Goal: Information Seeking & Learning: Check status

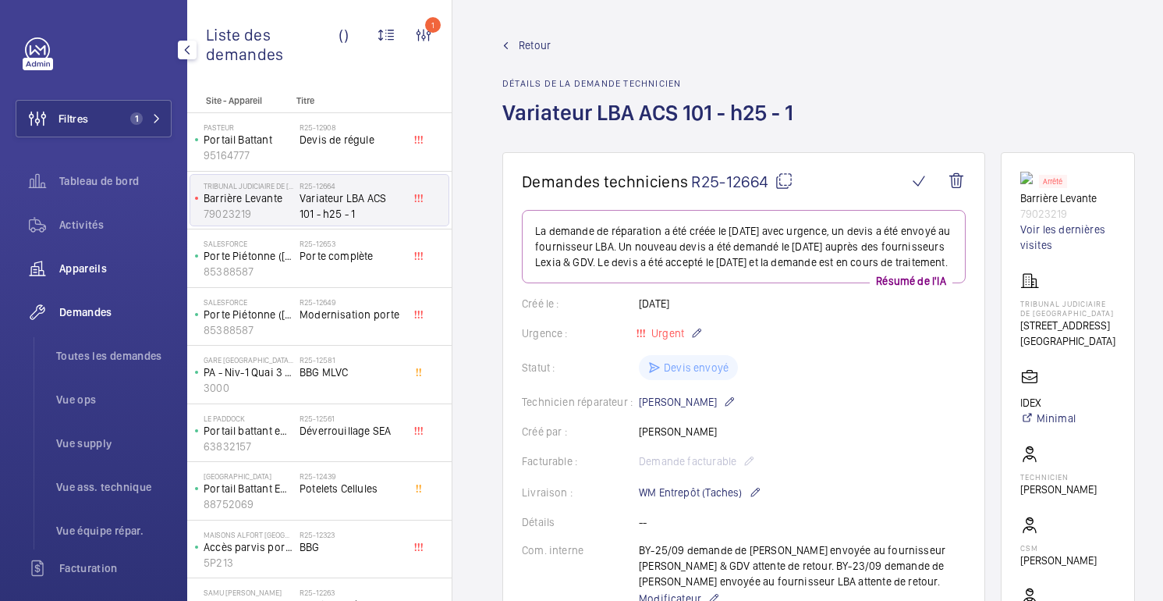
click at [91, 279] on div "Appareils" at bounding box center [94, 268] width 156 height 37
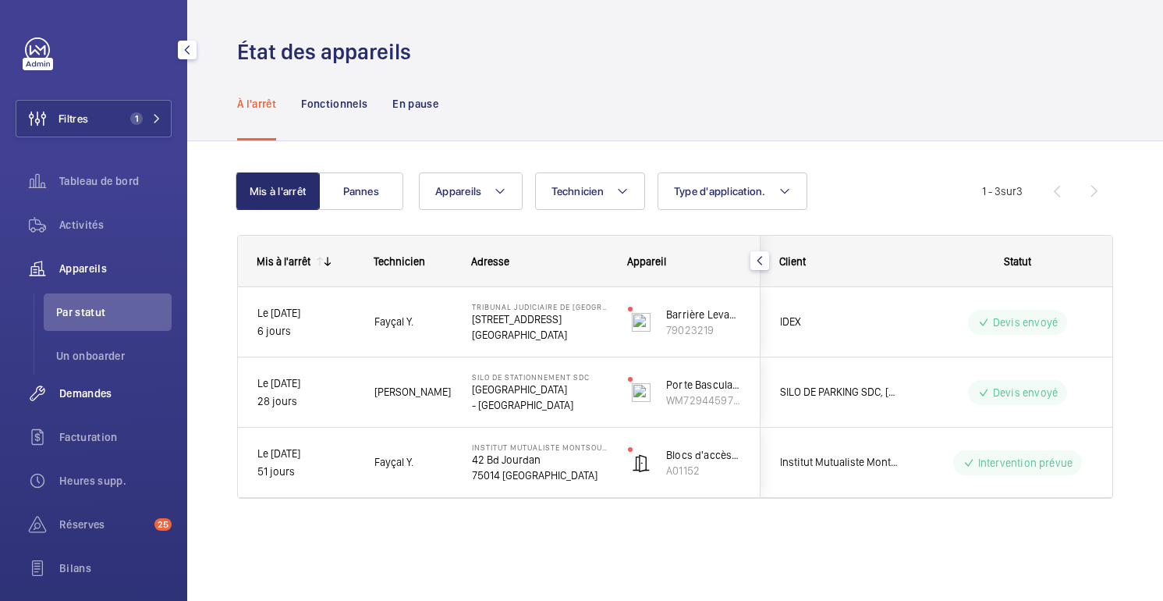
click at [92, 390] on font "Demandes" at bounding box center [85, 393] width 53 height 12
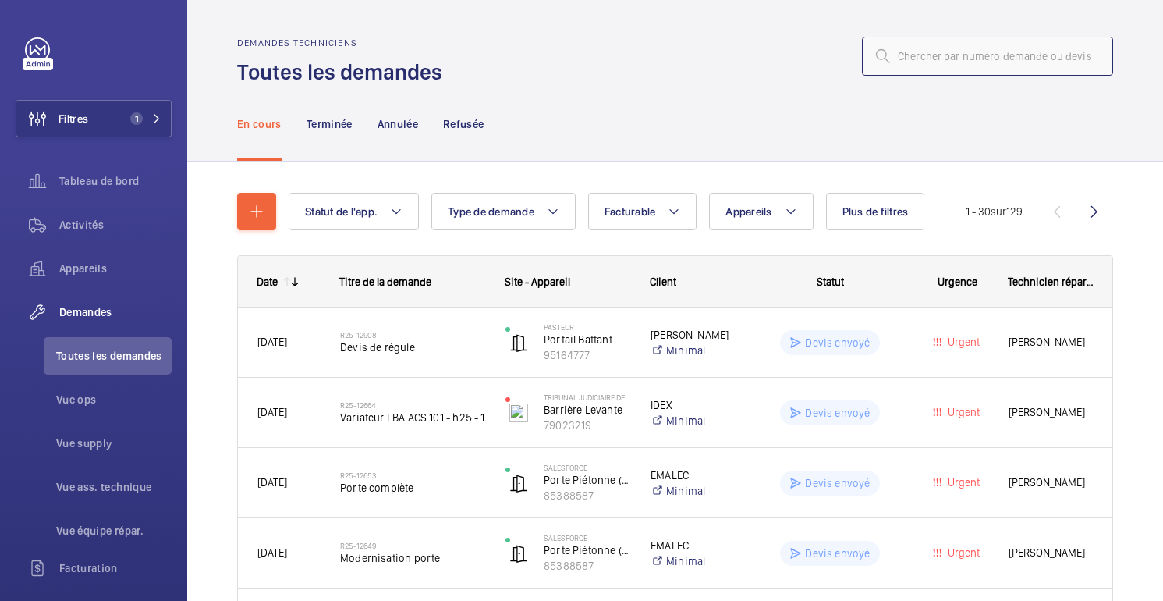
click at [1001, 57] on input "text" at bounding box center [987, 56] width 251 height 39
click at [245, 44] on font "Demandes techniciens" at bounding box center [297, 42] width 120 height 11
click at [339, 45] on font "Demandes techniciens" at bounding box center [297, 42] width 120 height 11
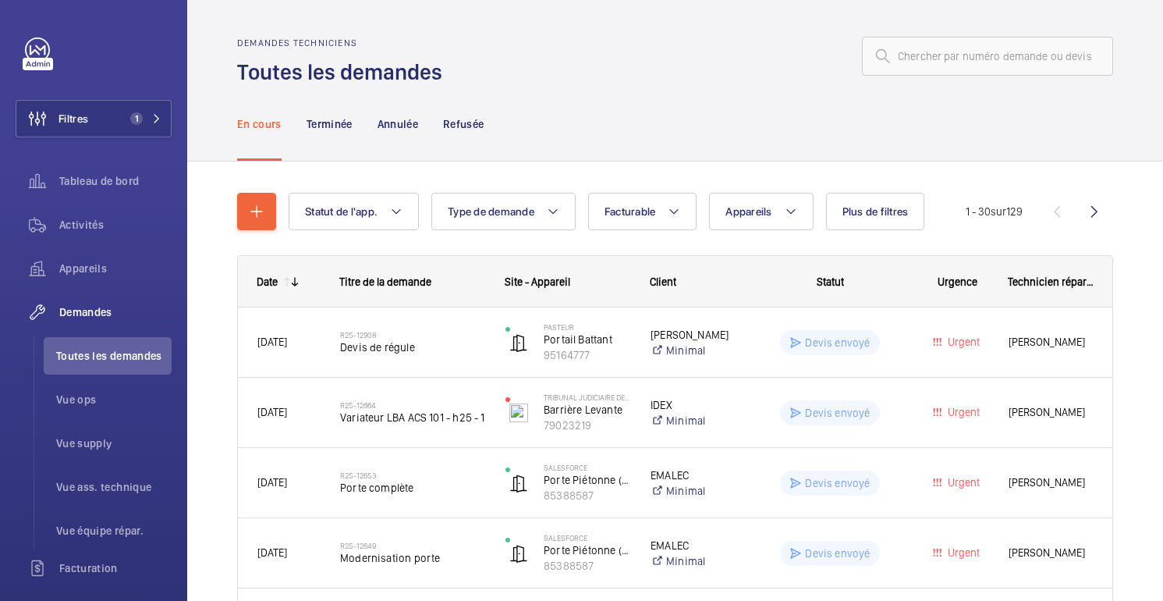
click at [265, 41] on font "Demandes techniciens" at bounding box center [297, 42] width 120 height 11
click at [323, 42] on font "Demandes techniciens" at bounding box center [297, 42] width 120 height 11
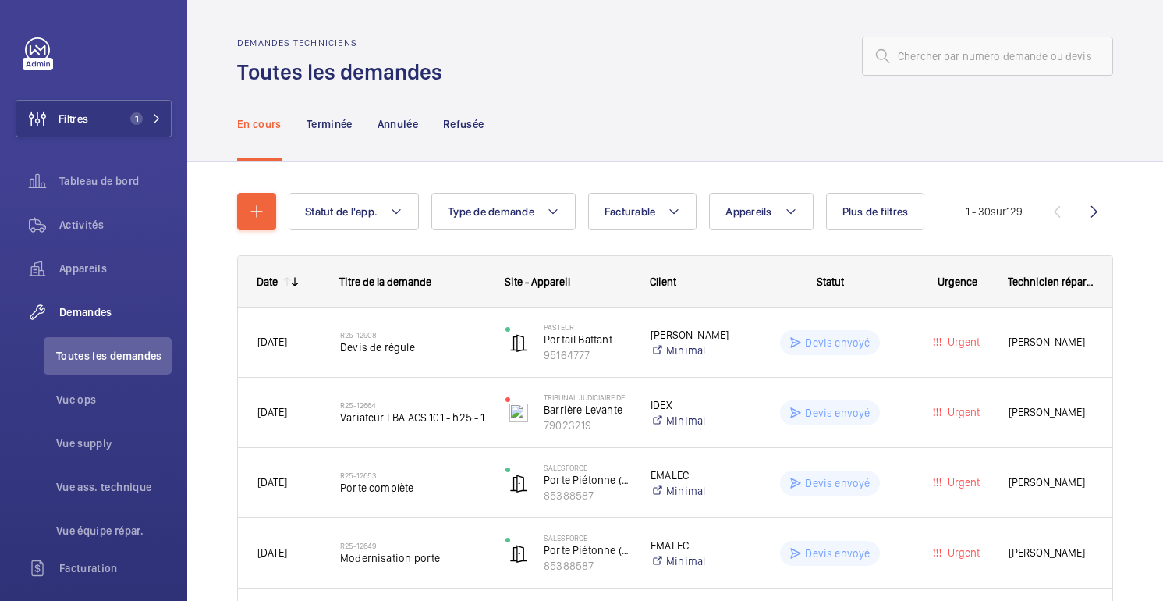
click at [422, 46] on h2 "Demandes techniciens" at bounding box center [344, 42] width 215 height 11
click at [1048, 51] on input "text" at bounding box center [987, 56] width 251 height 39
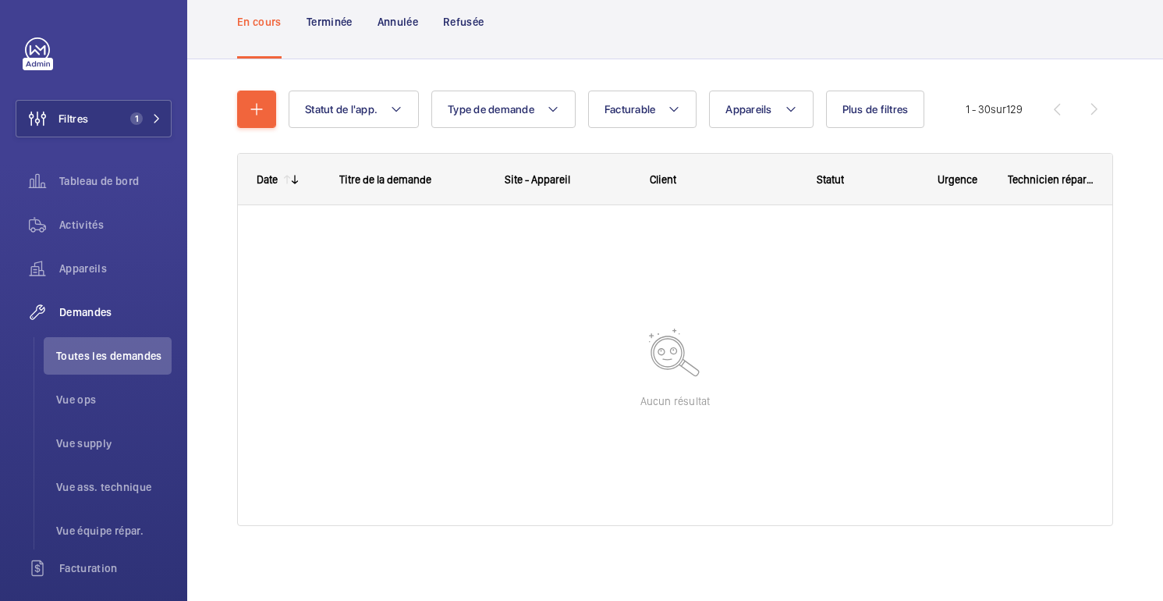
scroll to position [93, 0]
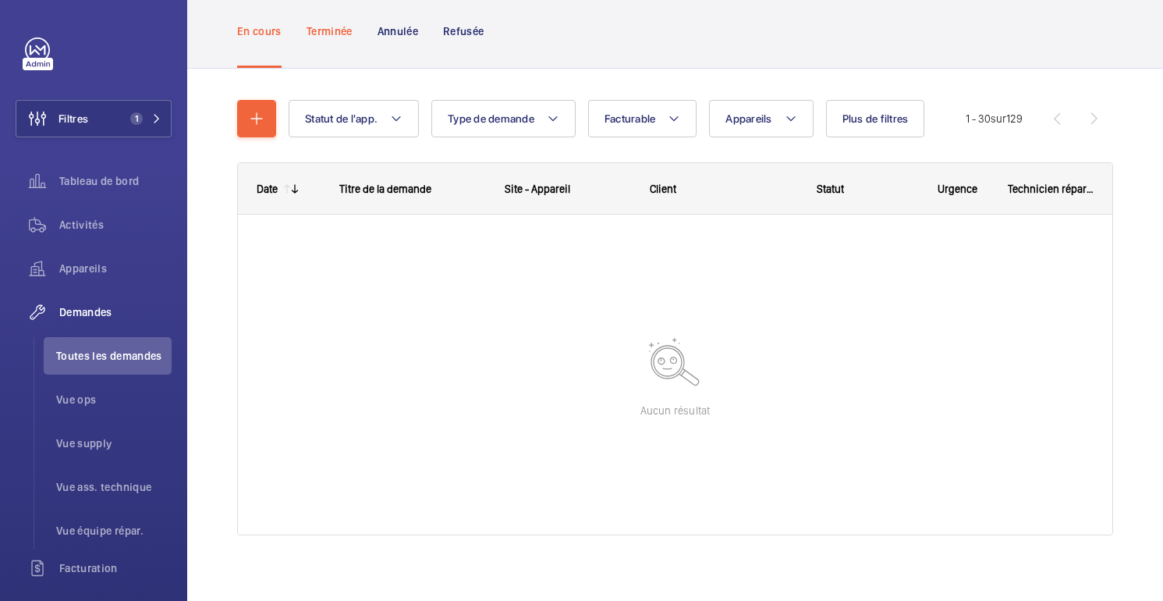
type input "12856"
click at [338, 34] on font "Terminée" at bounding box center [330, 31] width 46 height 12
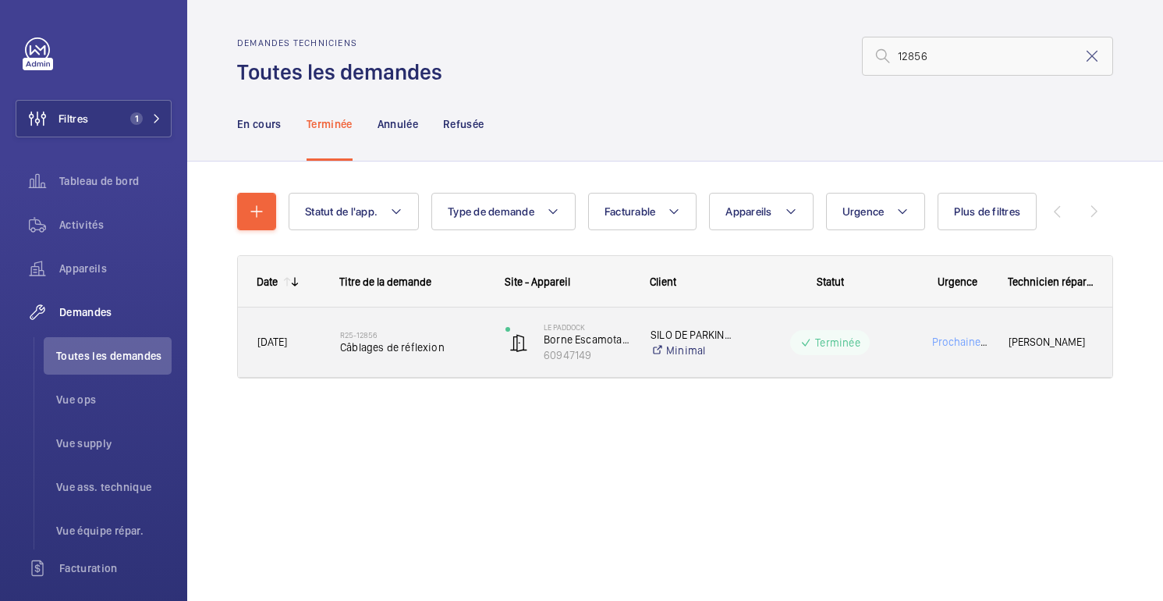
click at [902, 325] on div "Terminée" at bounding box center [821, 342] width 170 height 56
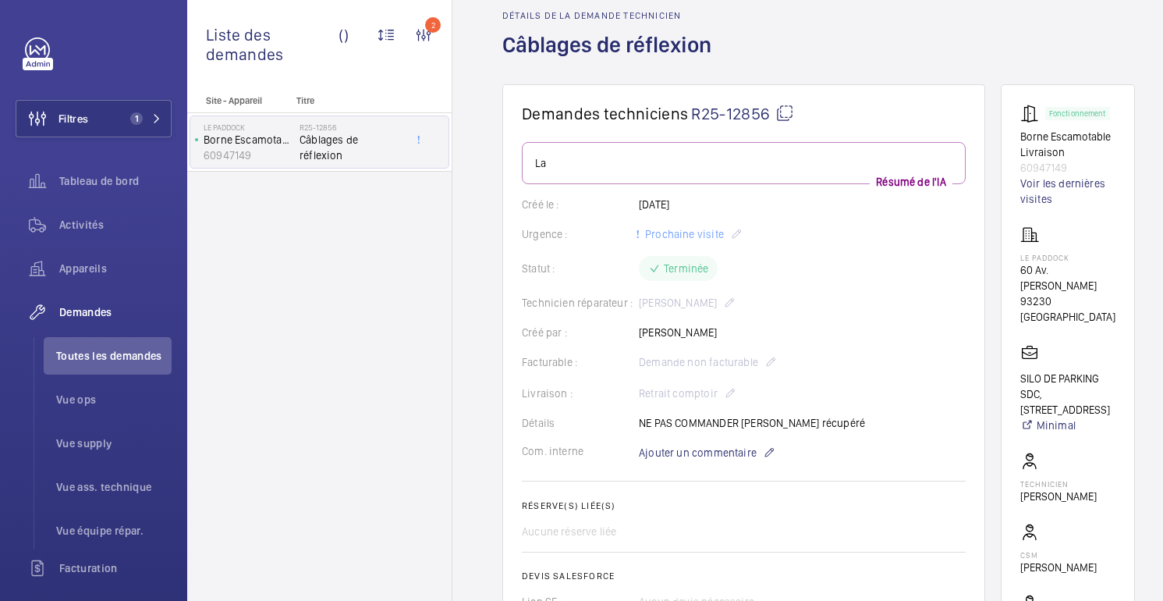
scroll to position [69, 0]
drag, startPoint x: 547, startPoint y: 162, endPoint x: 518, endPoint y: 165, distance: 29.0
click at [518, 165] on wm-front-card "Demandes techniciens R25-12856 La Résumé de l'IA Créé le : [DATE] Urgence : Pro…" at bounding box center [743, 423] width 483 height 681
click at [847, 283] on wm-front-card-body "La Résumé de l'IA Créé le : [DATE] Urgence : Prochaine visite Statut : Terminée…" at bounding box center [744, 442] width 444 height 604
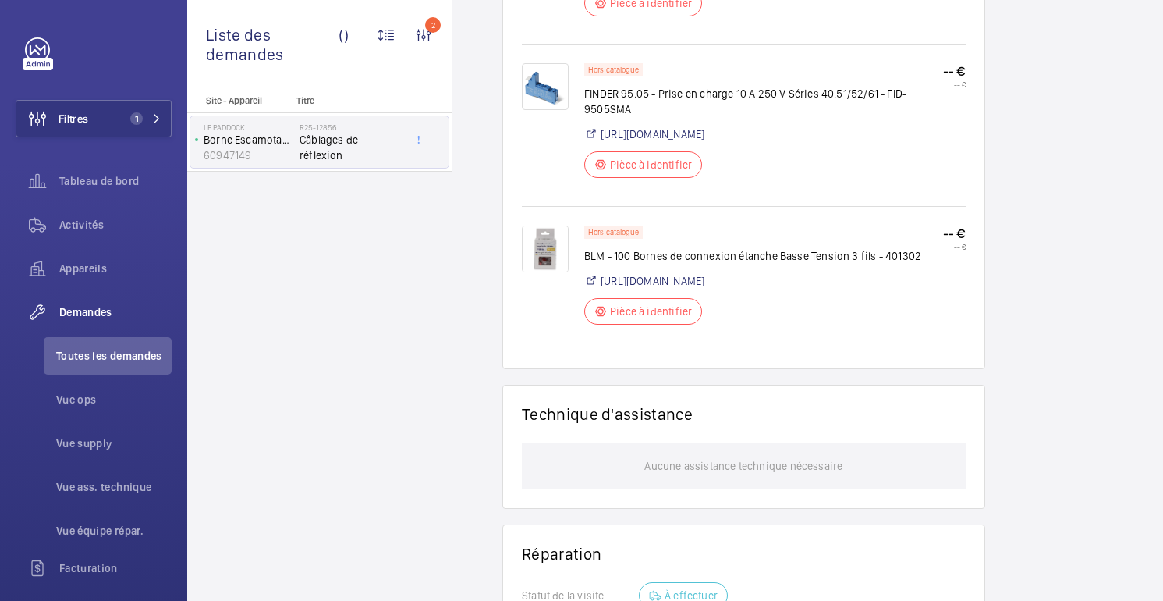
scroll to position [0, 0]
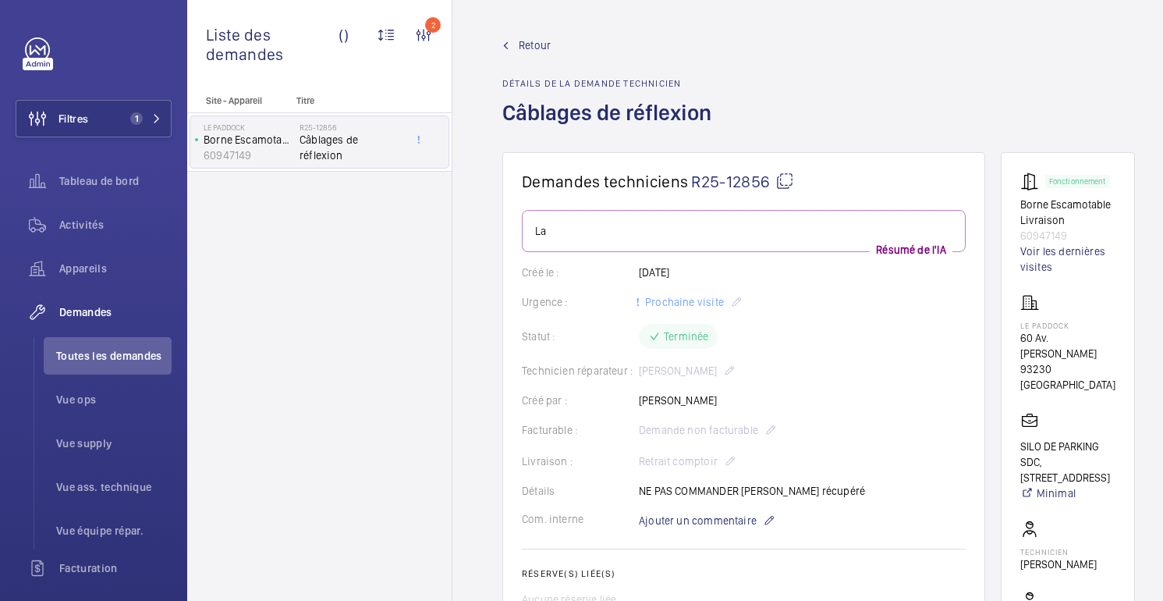
click at [538, 44] on font "Retour" at bounding box center [535, 45] width 32 height 12
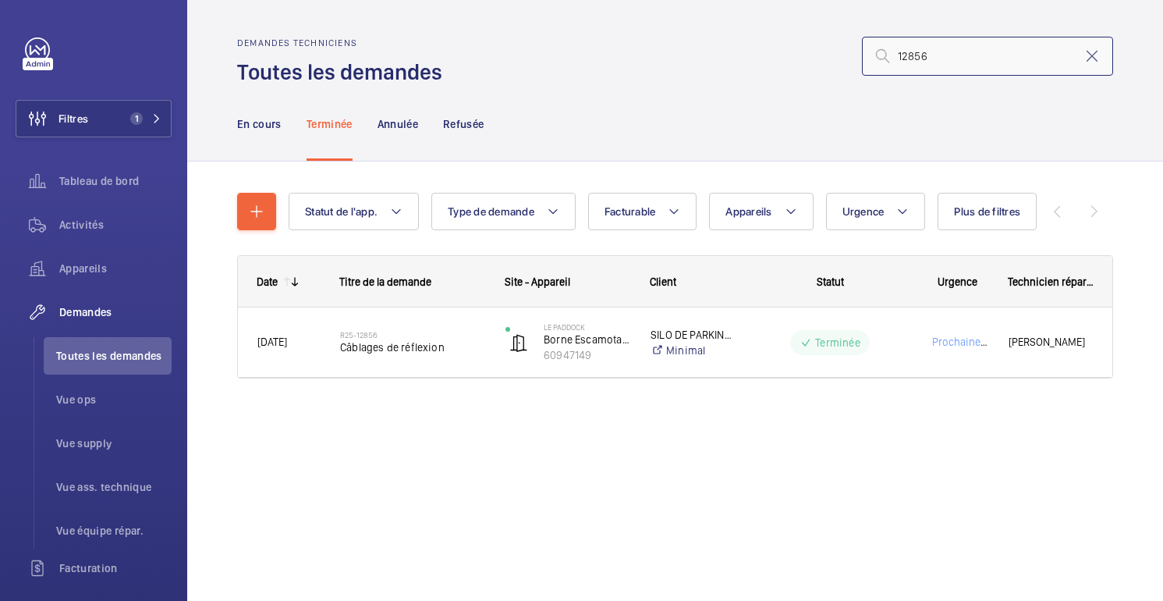
click at [962, 57] on input "12856" at bounding box center [987, 56] width 251 height 39
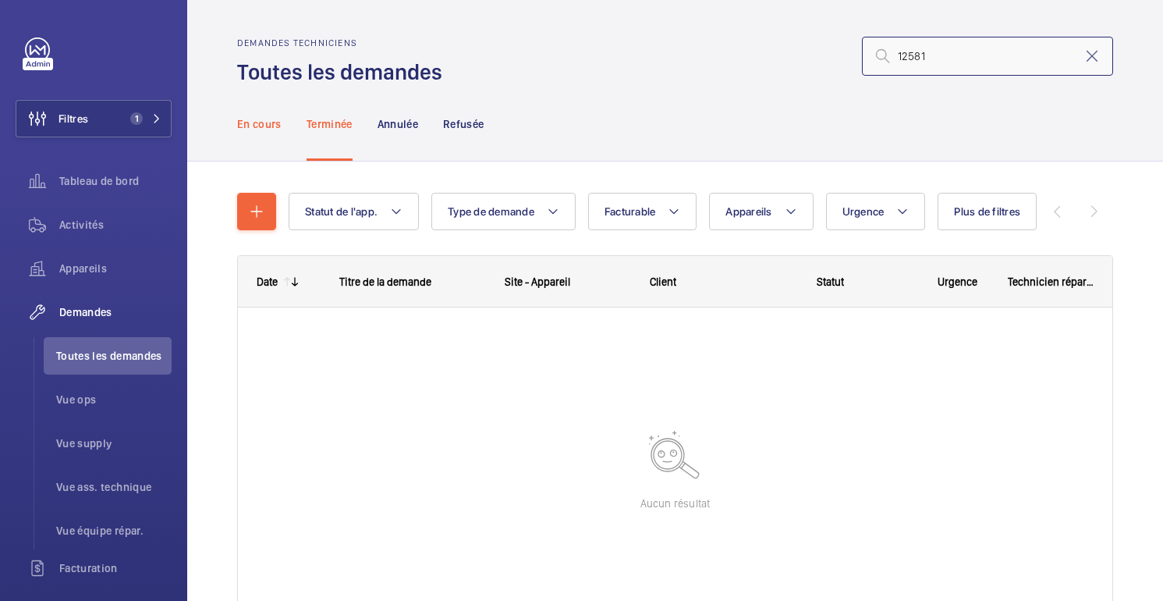
type input "12581"
click at [261, 123] on font "En cours" at bounding box center [259, 124] width 44 height 12
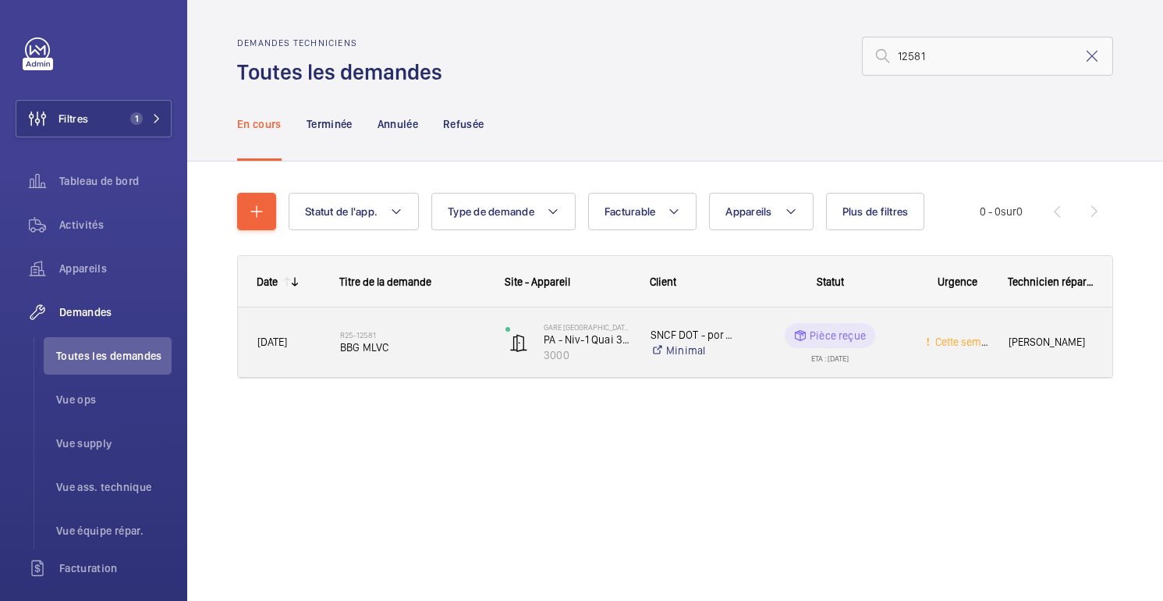
click at [884, 346] on wm-front-pills-cell "Pièce reçue ETA : [DATE]" at bounding box center [830, 342] width 151 height 39
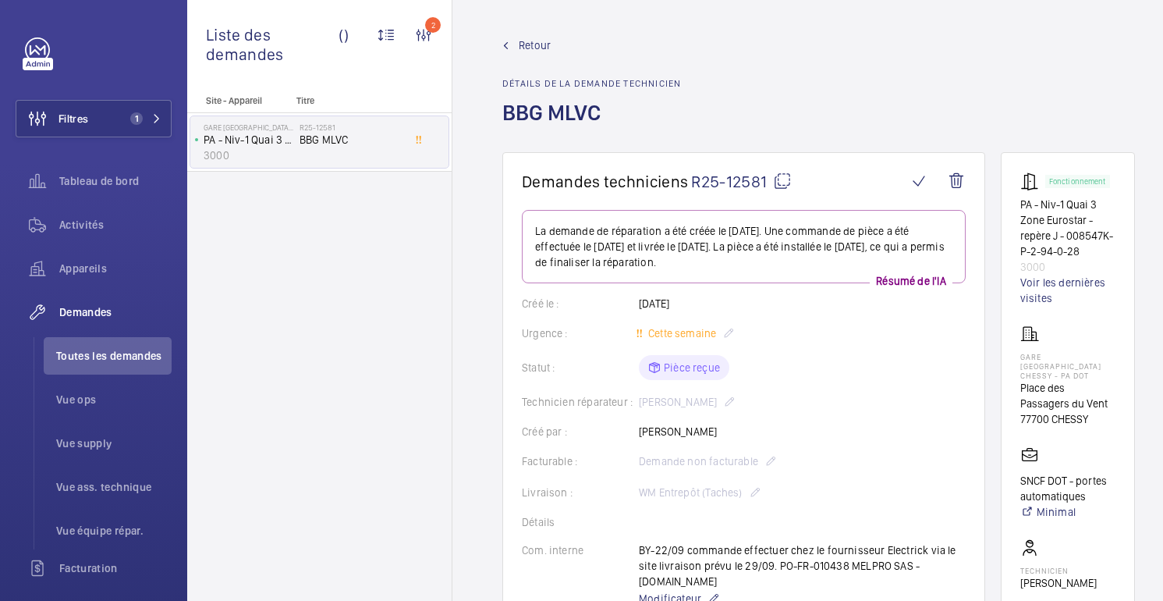
click at [526, 40] on font "Retour" at bounding box center [535, 45] width 32 height 12
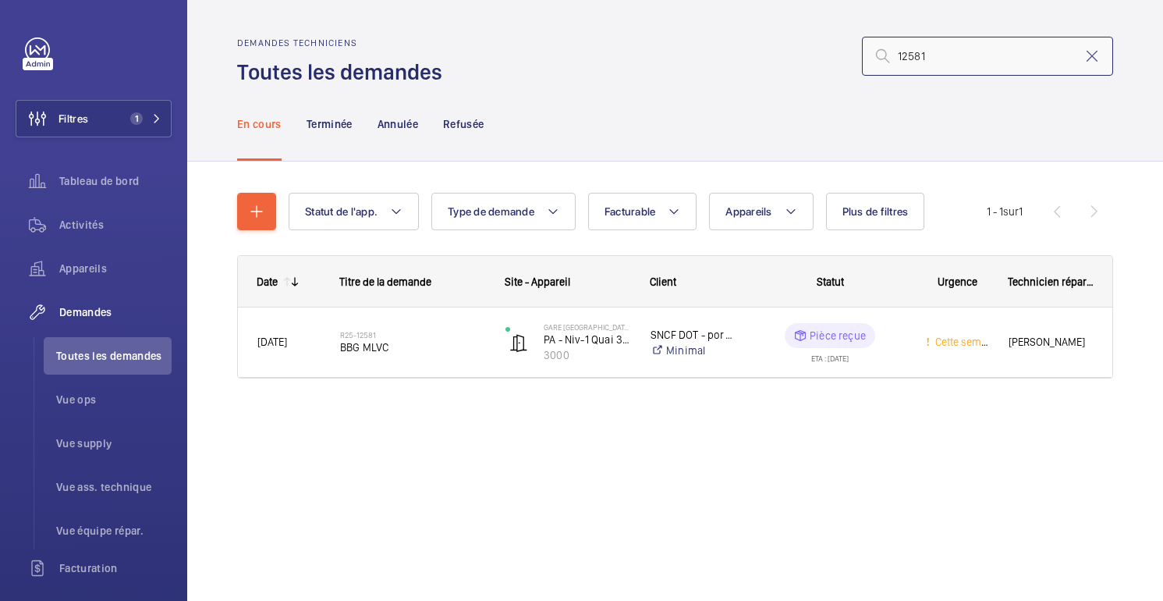
click at [947, 62] on input "12581" at bounding box center [987, 56] width 251 height 39
type input "1"
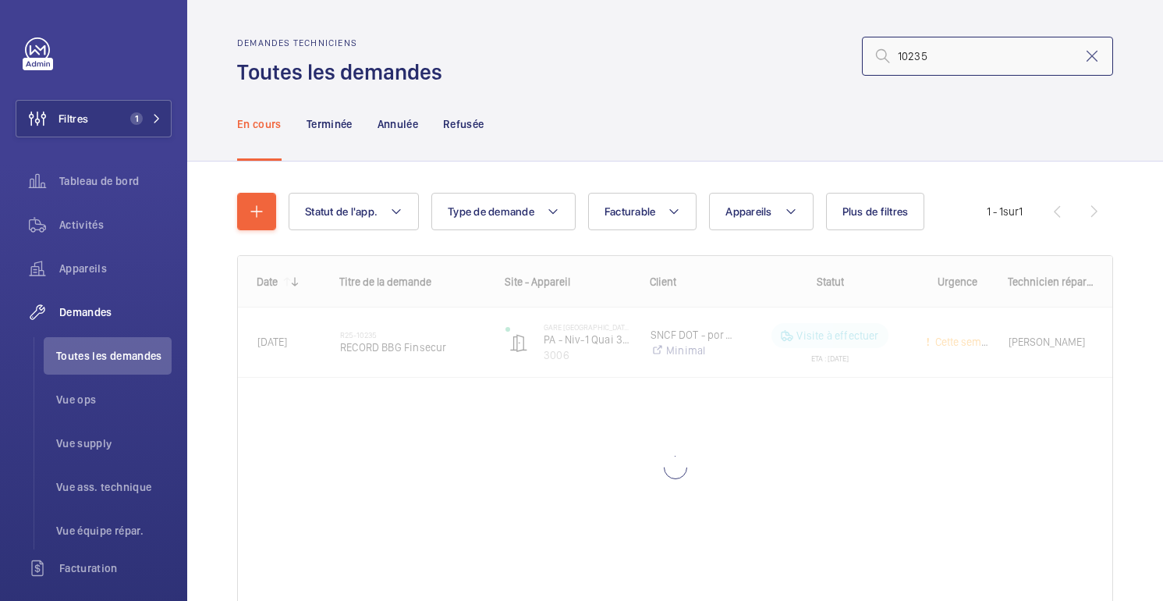
type input "10235"
click at [847, 125] on div "En cours Terminée Annulée Refusée" at bounding box center [675, 124] width 876 height 74
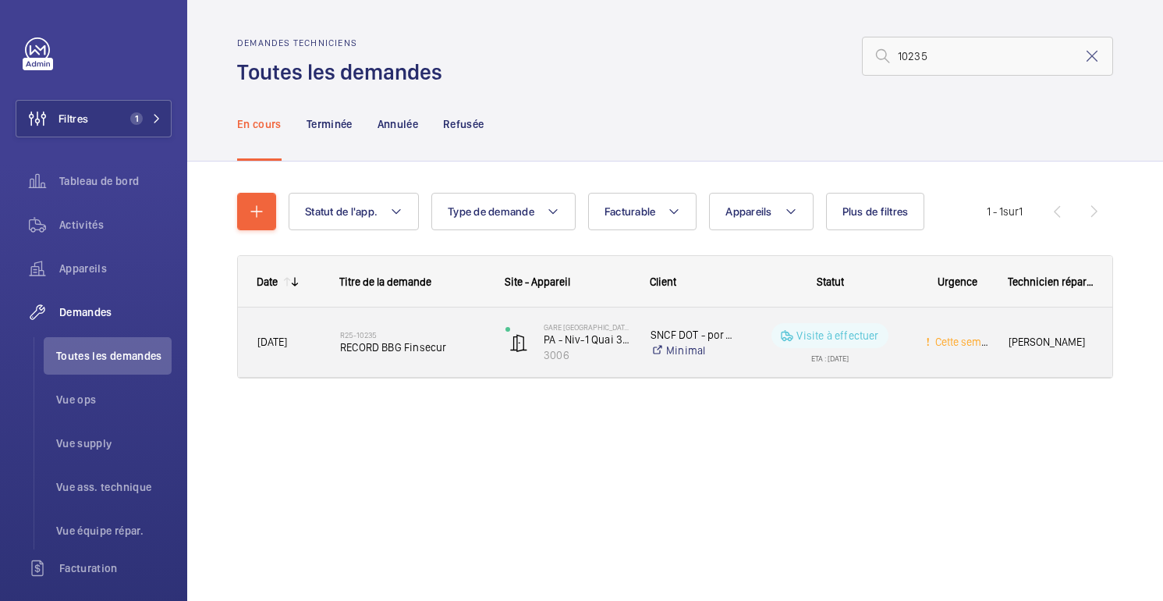
click at [730, 361] on div "SNCF DOT - portes automatiques Minimal" at bounding box center [683, 342] width 102 height 62
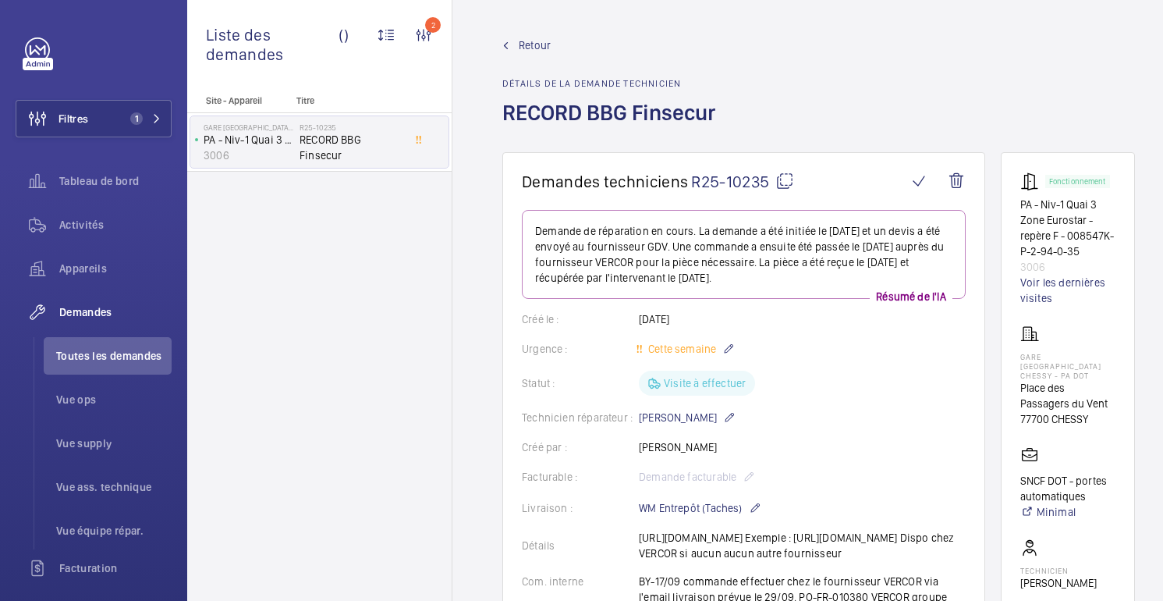
click at [534, 40] on font "Retour" at bounding box center [535, 45] width 32 height 12
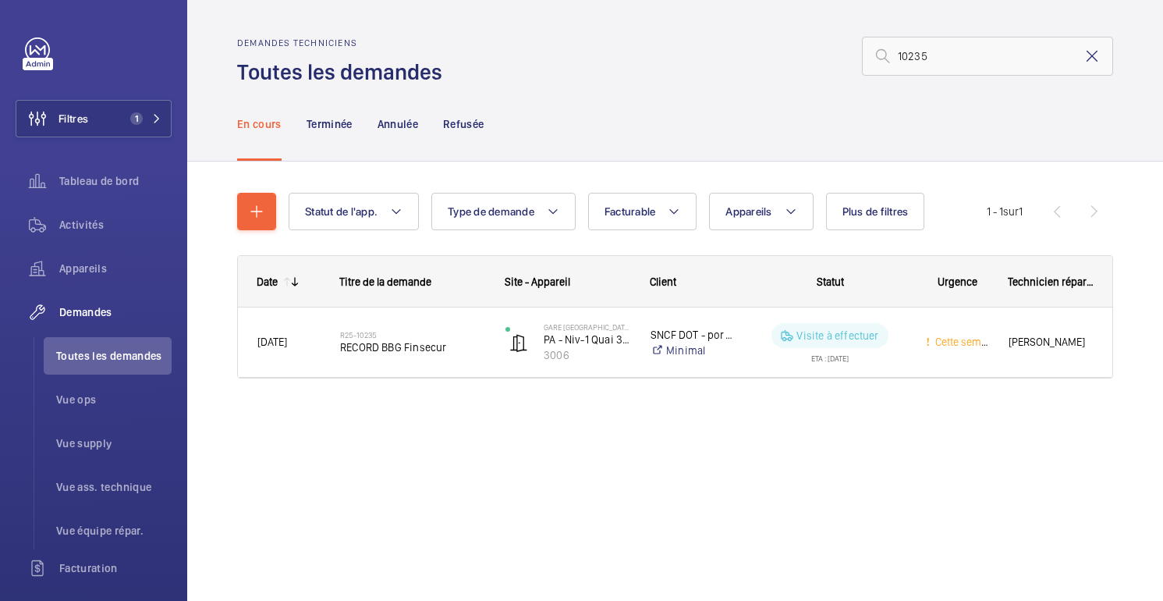
click at [1094, 56] on mat-icon at bounding box center [1092, 56] width 19 height 19
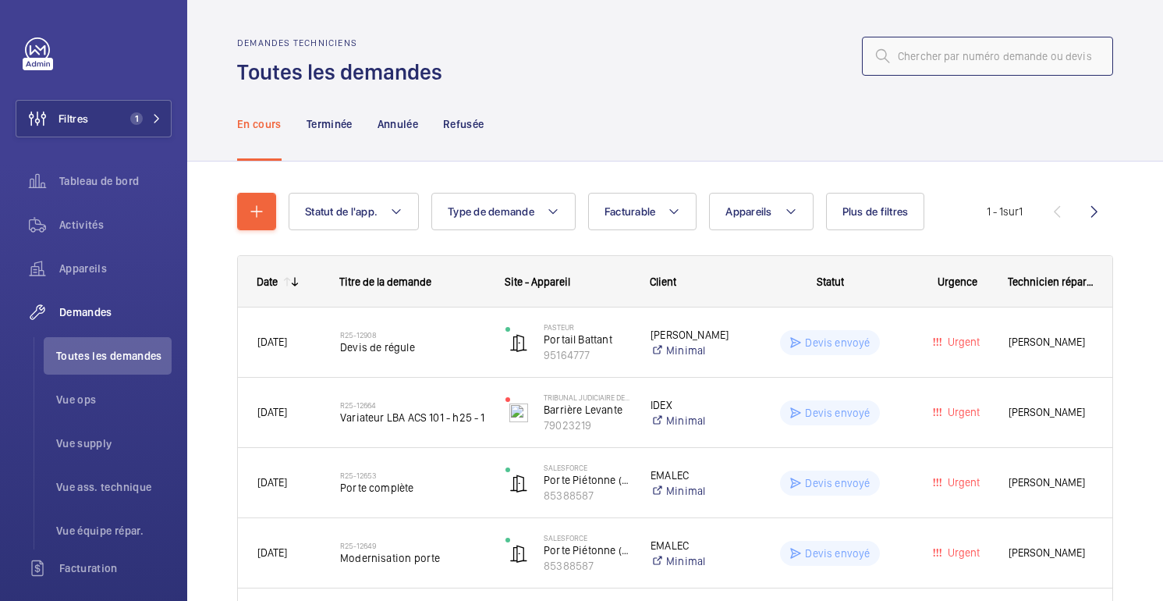
click at [932, 41] on input "text" at bounding box center [987, 56] width 251 height 39
click at [929, 58] on input "text" at bounding box center [987, 56] width 251 height 39
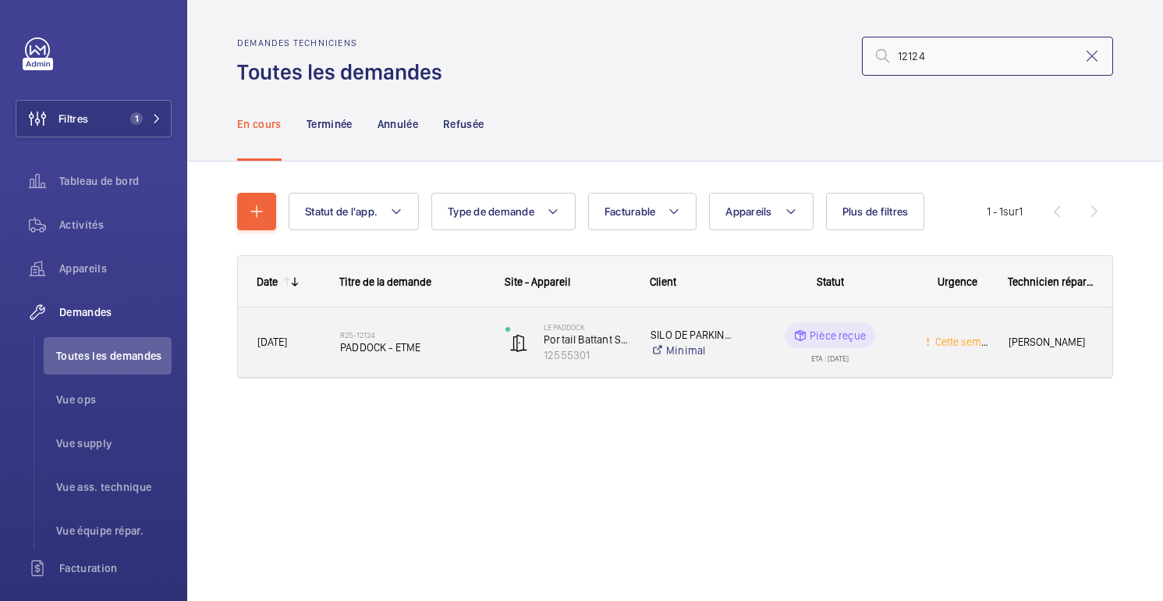
type input "12124"
click at [912, 339] on div "Cette semaine" at bounding box center [947, 342] width 81 height 49
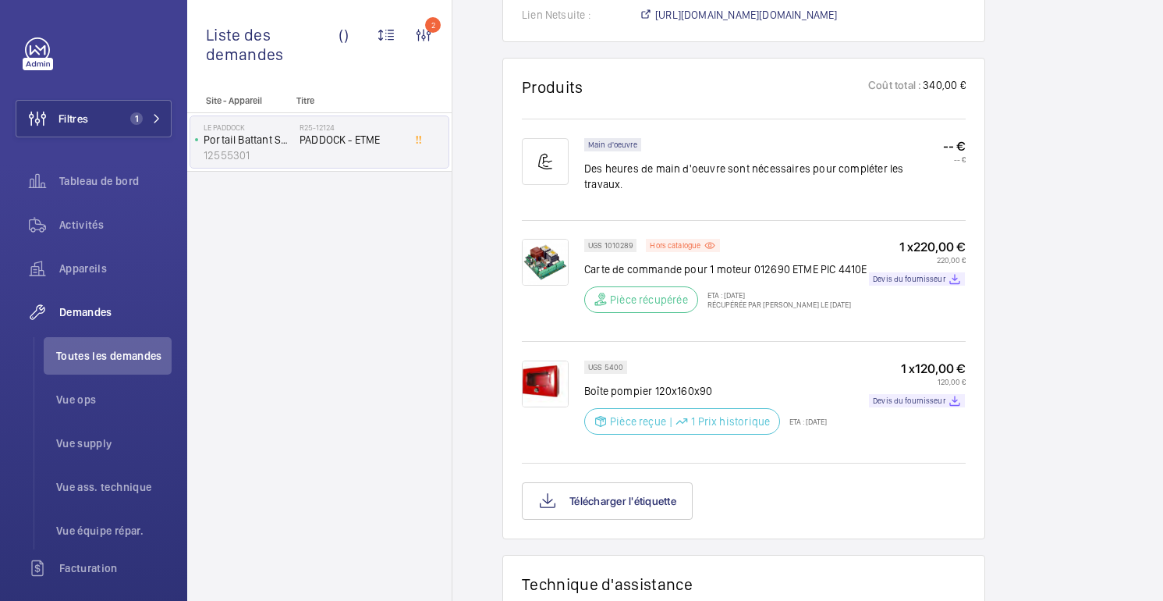
scroll to position [975, 0]
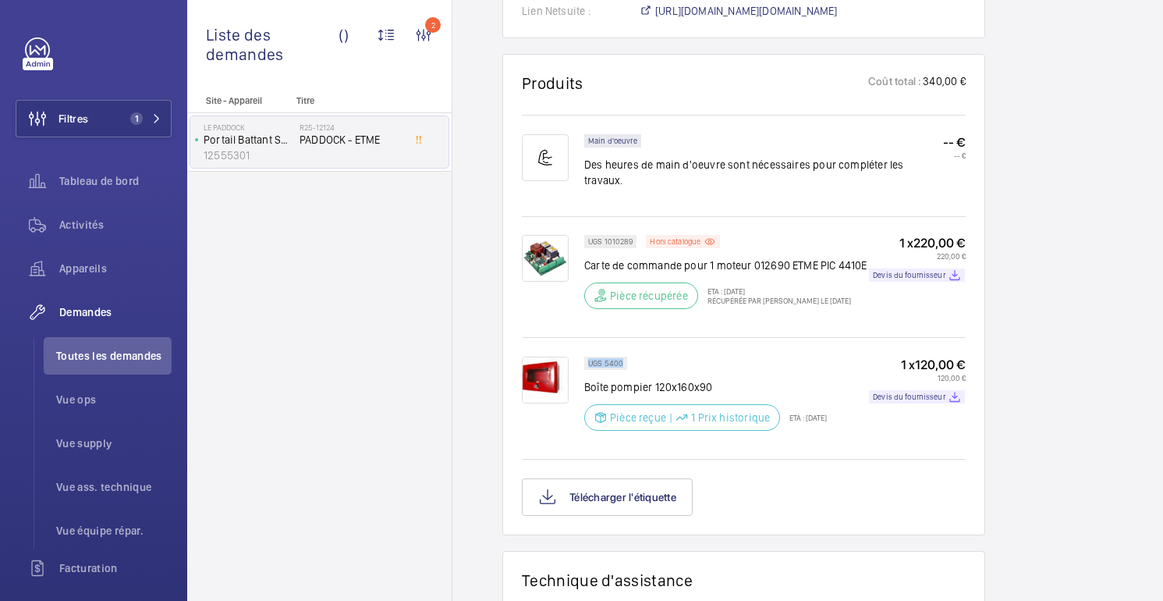
drag, startPoint x: 588, startPoint y: 390, endPoint x: 623, endPoint y: 391, distance: 35.9
click at [623, 370] on div "UGS 5400" at bounding box center [605, 363] width 43 height 13
click at [646, 391] on div "UGS 5400 Boîte pompier 120x160x90 Pièce reçue | 1 Prix historique ETA : [DATE]" at bounding box center [705, 398] width 243 height 83
click at [495, 208] on div "Demandes techniciens R25-12124 Le [DATE], une demande de réparation a été créée…" at bounding box center [819, 170] width 733 height 1984
click at [100, 224] on font "Activités" at bounding box center [81, 224] width 44 height 12
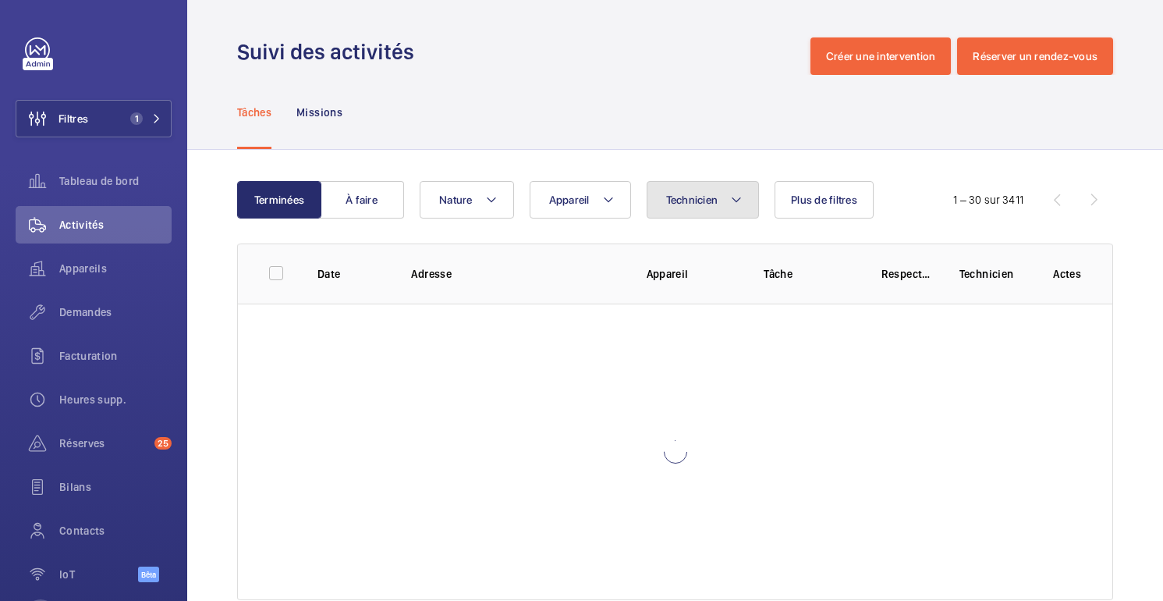
click at [735, 214] on button "Technicien" at bounding box center [703, 199] width 113 height 37
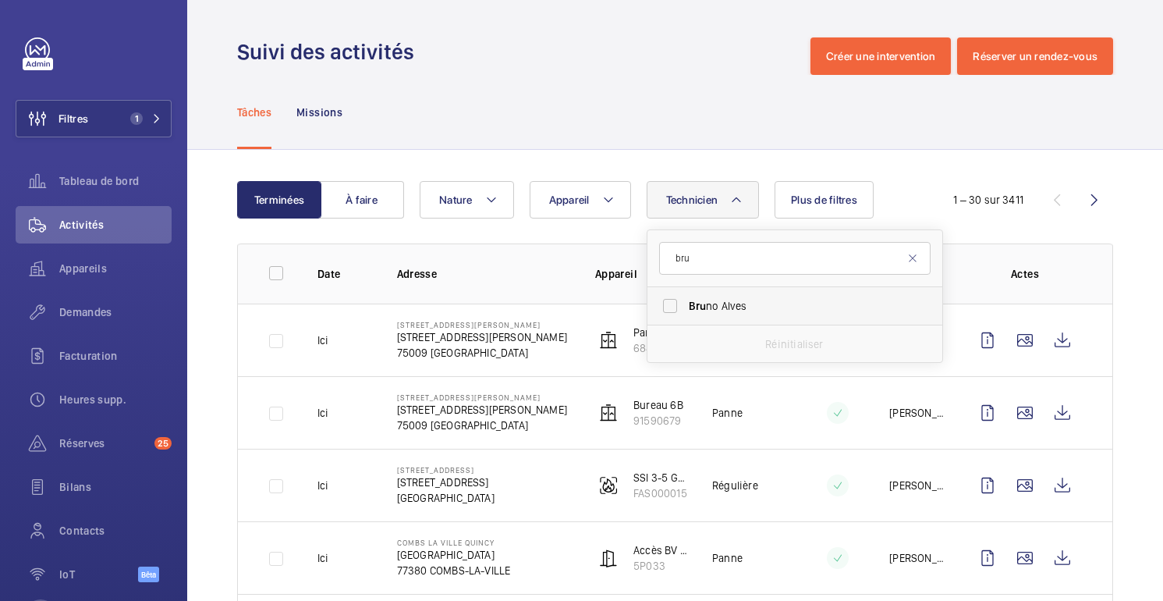
type input "bru"
click at [749, 307] on span "Bru no Alves" at bounding box center [796, 306] width 215 height 16
click at [686, 307] on input "Bru no Alves" at bounding box center [670, 305] width 31 height 31
checkbox input "true"
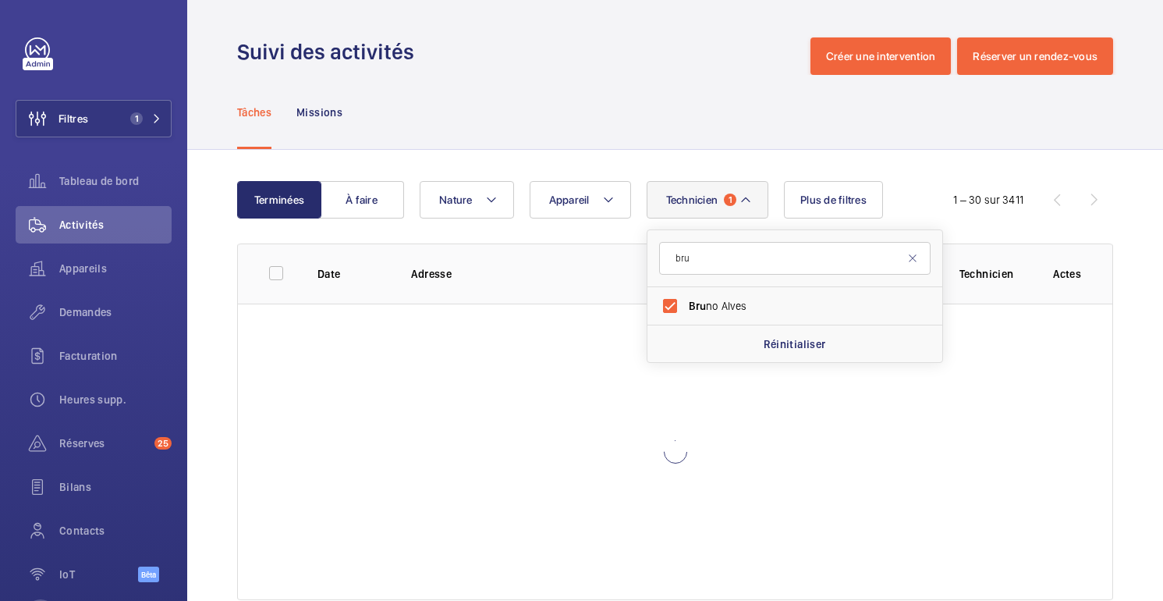
click at [912, 153] on div "Terminées À faire Technicien 1 bru Bru no Alves Réinitialiser Appareil Nature P…" at bounding box center [675, 394] width 976 height 488
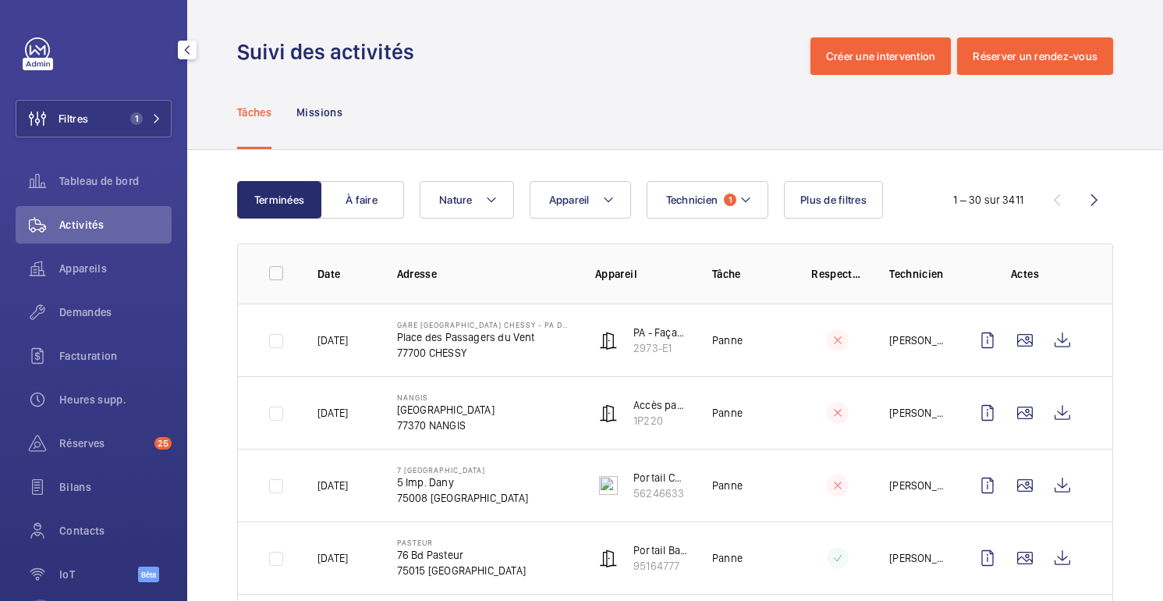
click at [101, 95] on div "Filtres 1 Tableau de bord Activités Appareils Demandes Facturation Heures supp.…" at bounding box center [94, 318] width 156 height 562
click at [101, 114] on button "Filtres 1" at bounding box center [94, 118] width 156 height 37
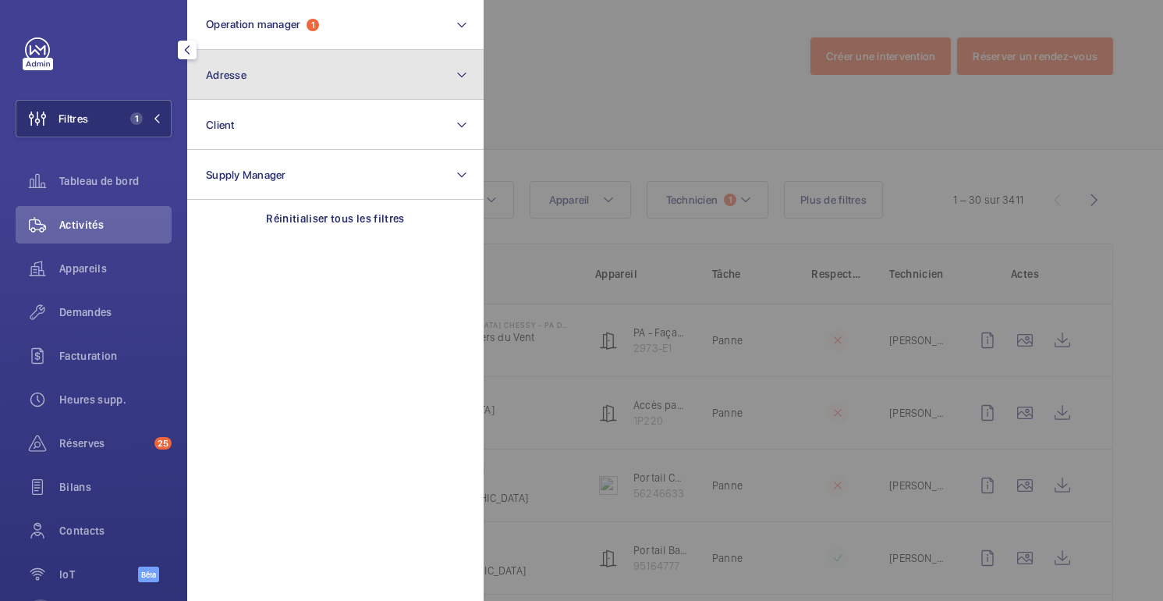
click at [261, 73] on button "Adresse" at bounding box center [335, 75] width 297 height 50
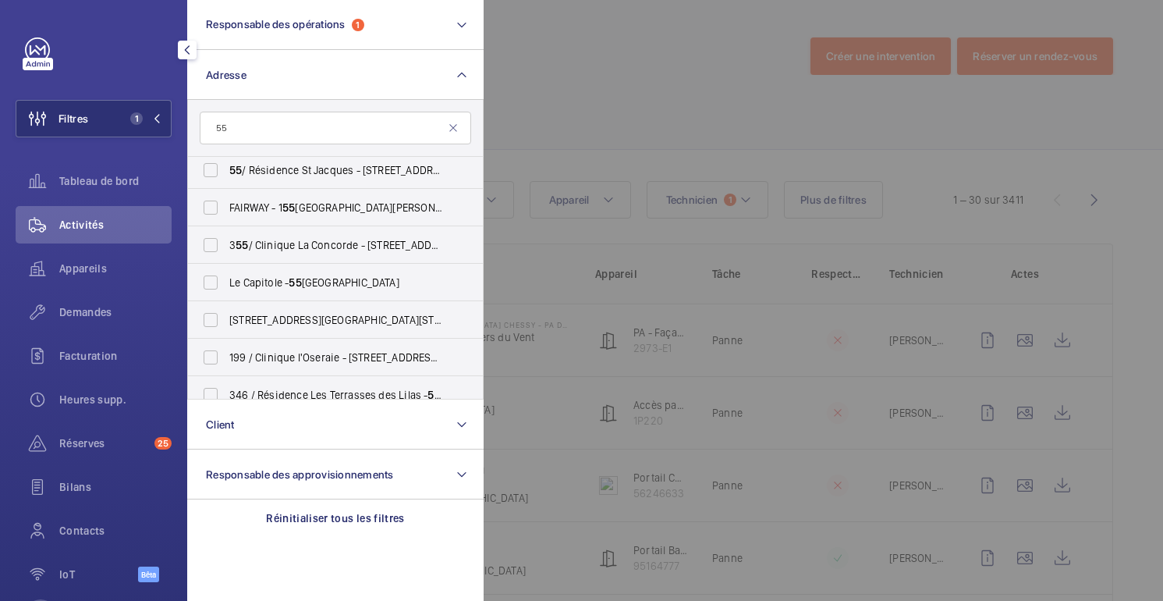
scroll to position [456, 0]
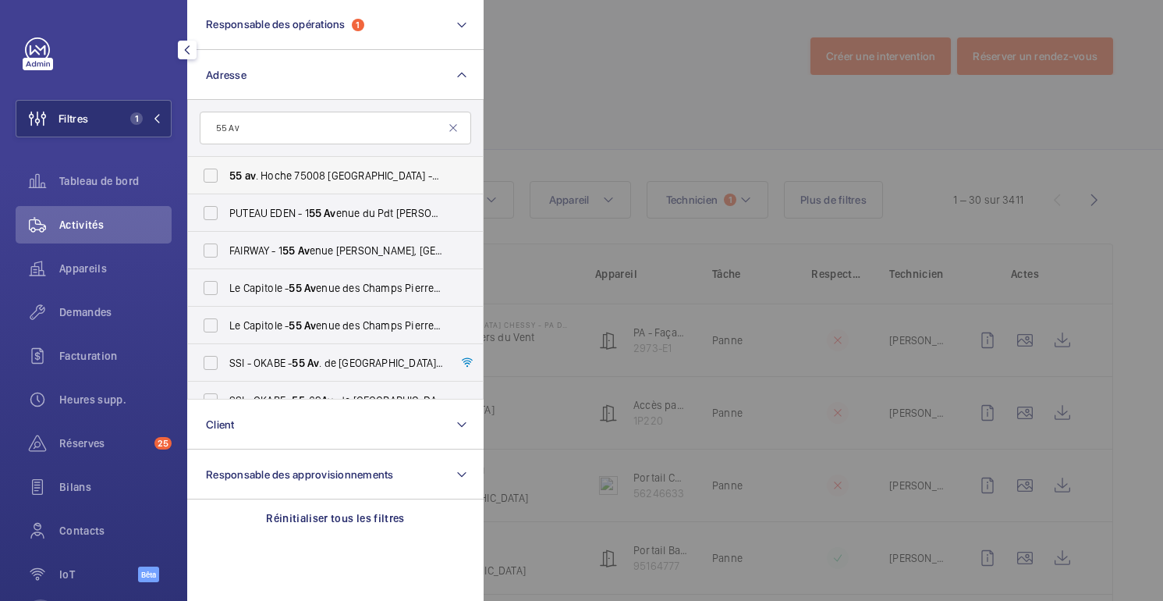
type input "55 Av"
click at [432, 179] on span "55" at bounding box center [438, 175] width 12 height 12
click at [226, 179] on input "55 av . Hoche 75008 [GEOGRAPHIC_DATA] - 55 Av . Hoche, [GEOGRAPHIC_DATA]" at bounding box center [210, 175] width 31 height 31
checkbox input "true"
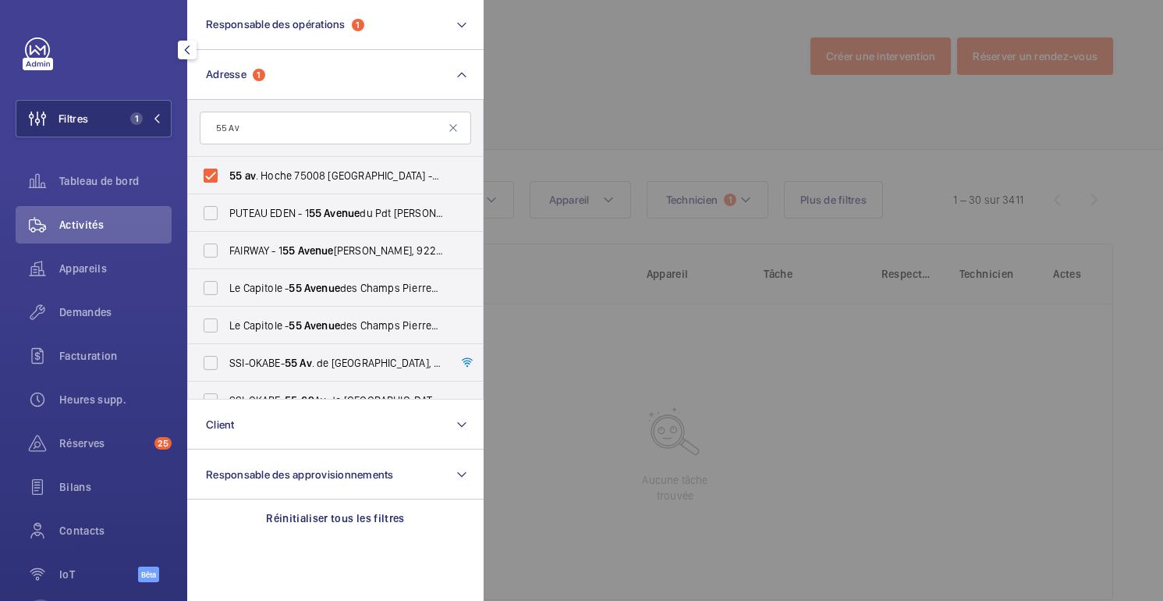
click at [693, 78] on div at bounding box center [1065, 300] width 1163 height 601
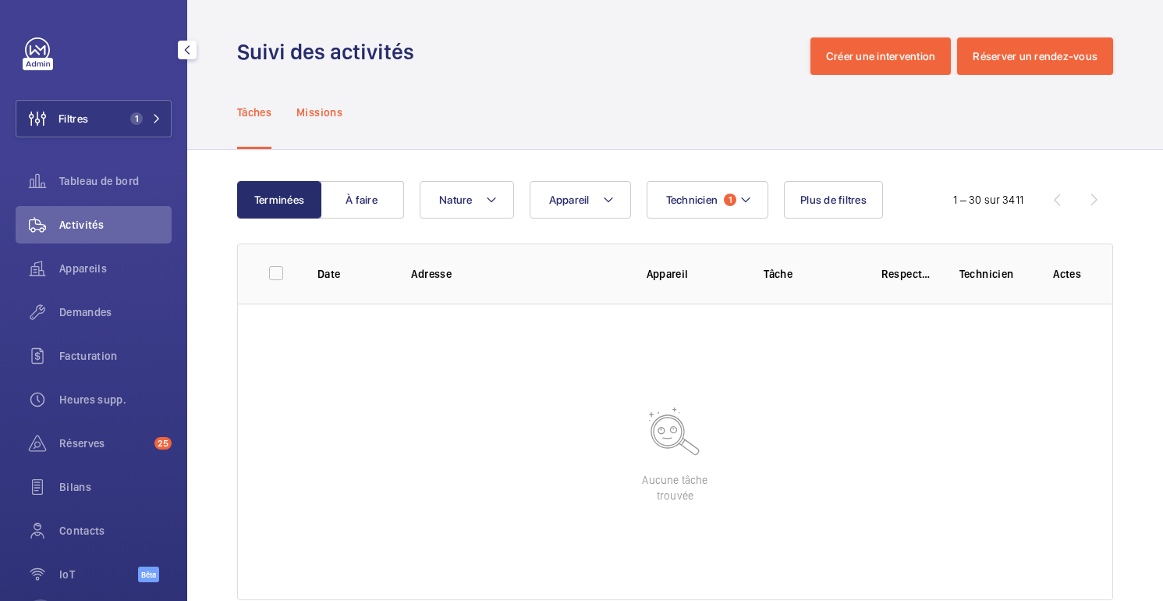
click at [323, 119] on p "Missions" at bounding box center [320, 113] width 46 height 16
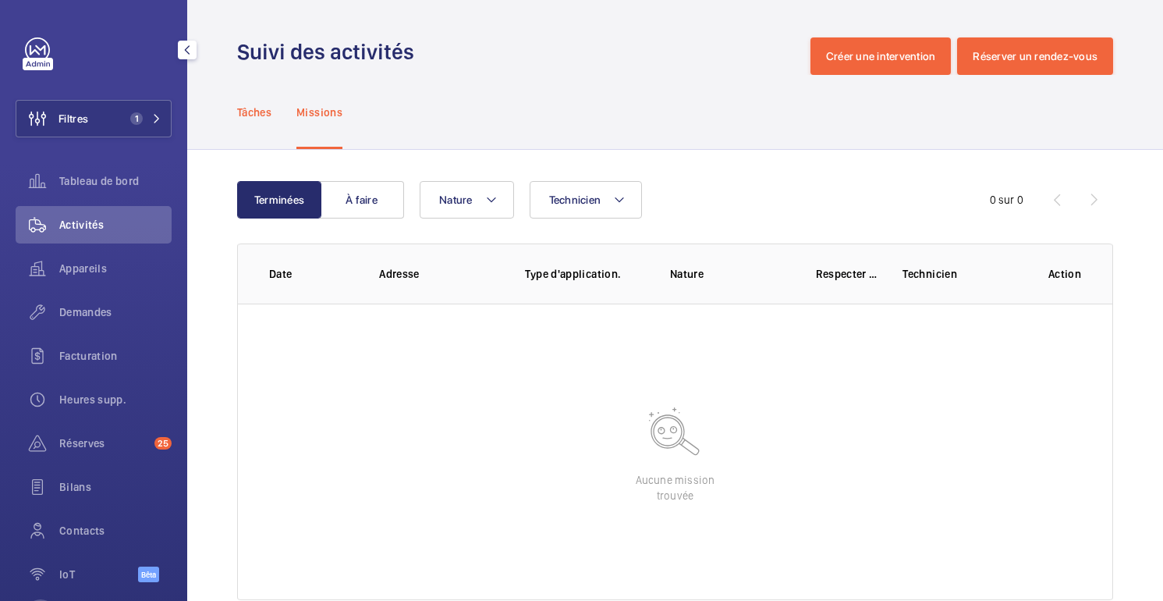
click at [261, 108] on font "Tâches" at bounding box center [254, 112] width 34 height 12
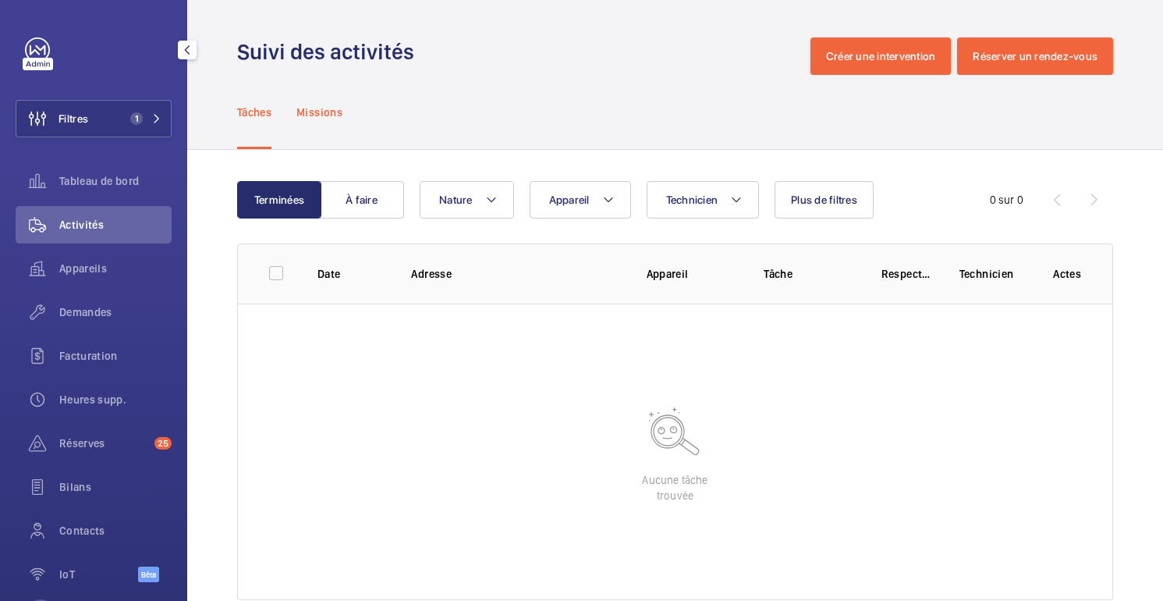
click at [326, 123] on div "Missions" at bounding box center [320, 112] width 46 height 74
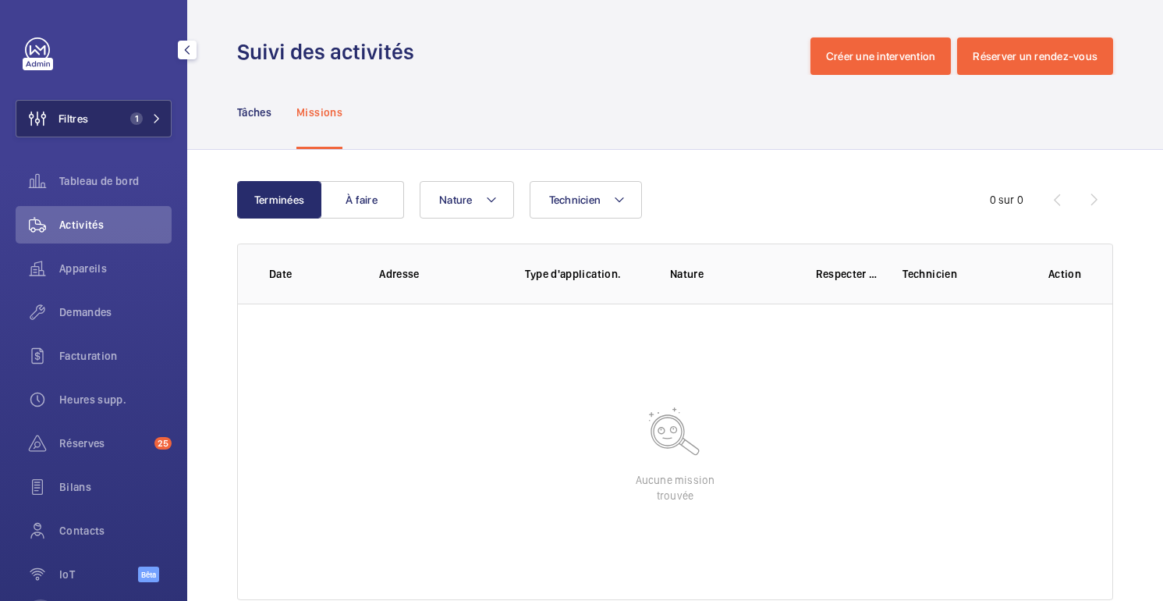
click at [112, 119] on button "Filtres 1" at bounding box center [94, 118] width 156 height 37
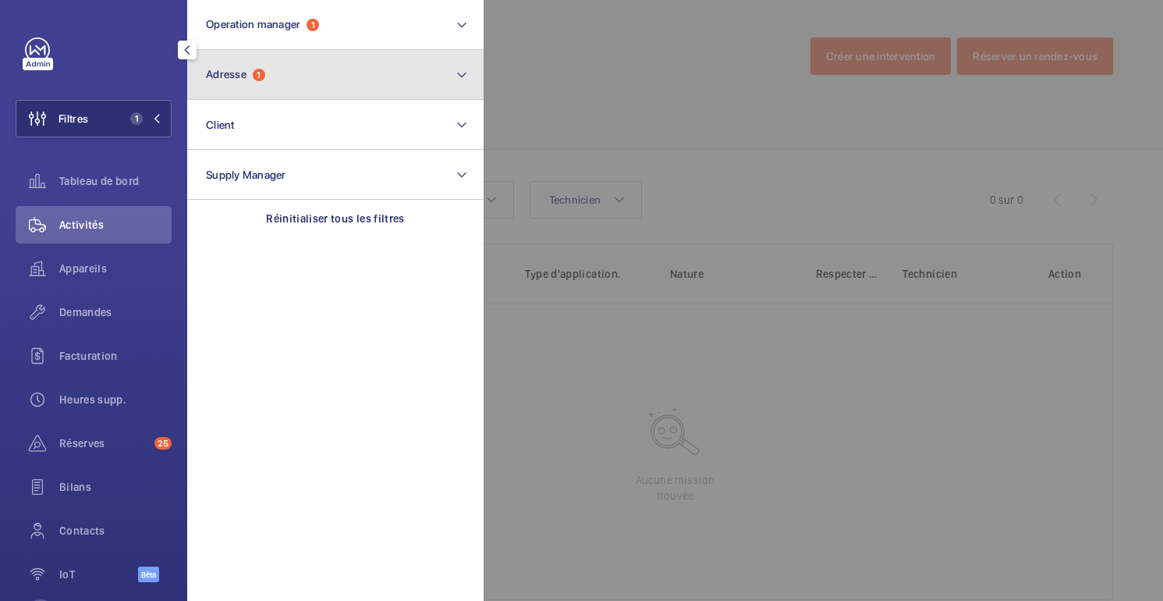
click at [298, 81] on button "Adresse 1" at bounding box center [335, 75] width 297 height 50
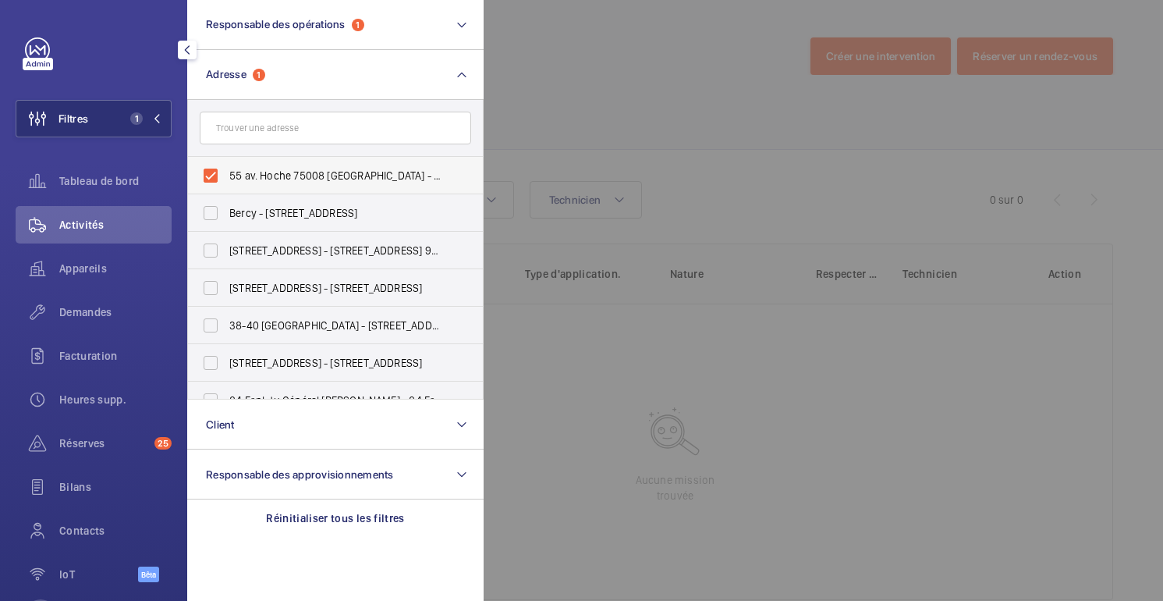
click at [345, 187] on label "55 av. Hoche 75008 [GEOGRAPHIC_DATA] - 55 Av. Hoche, [GEOGRAPHIC_DATA]" at bounding box center [324, 175] width 272 height 37
click at [226, 187] on input "55 av. Hoche 75008 [GEOGRAPHIC_DATA] - 55 Av. Hoche, [GEOGRAPHIC_DATA]" at bounding box center [210, 175] width 31 height 31
checkbox input "false"
click at [608, 96] on div at bounding box center [1065, 300] width 1163 height 601
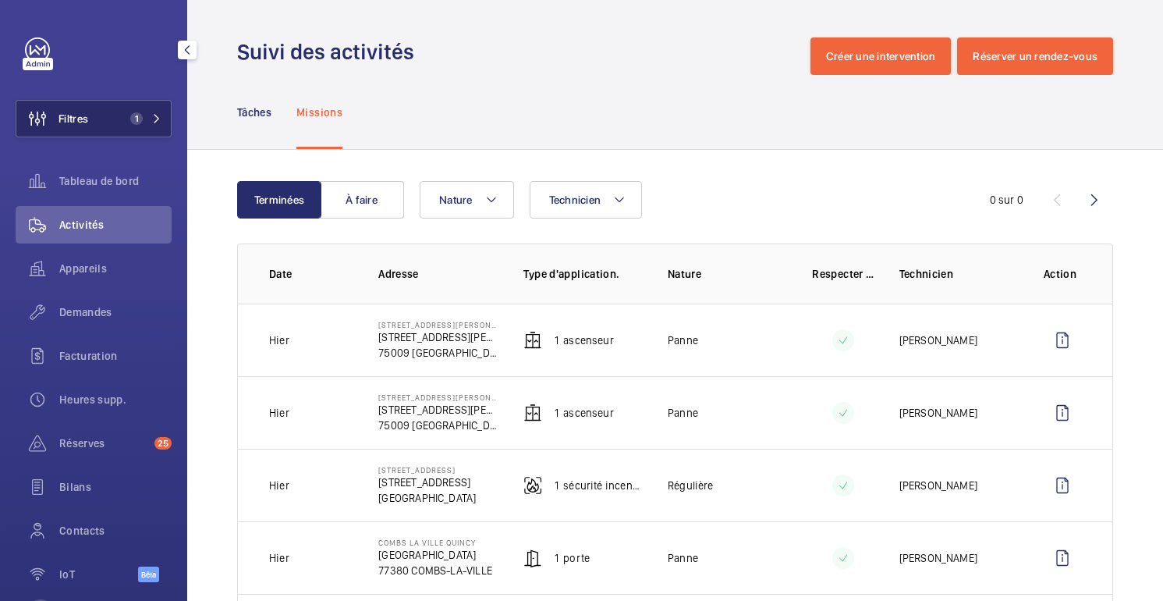
click at [115, 115] on button "Filtres 1" at bounding box center [94, 118] width 156 height 37
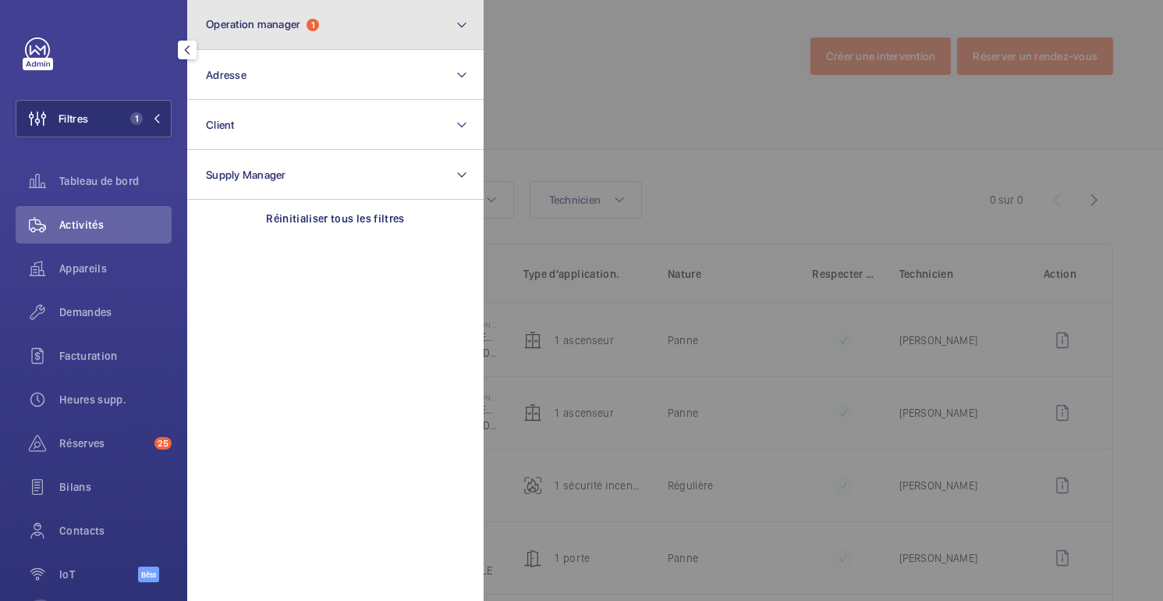
click at [262, 40] on button "Operation manager 1" at bounding box center [335, 25] width 297 height 50
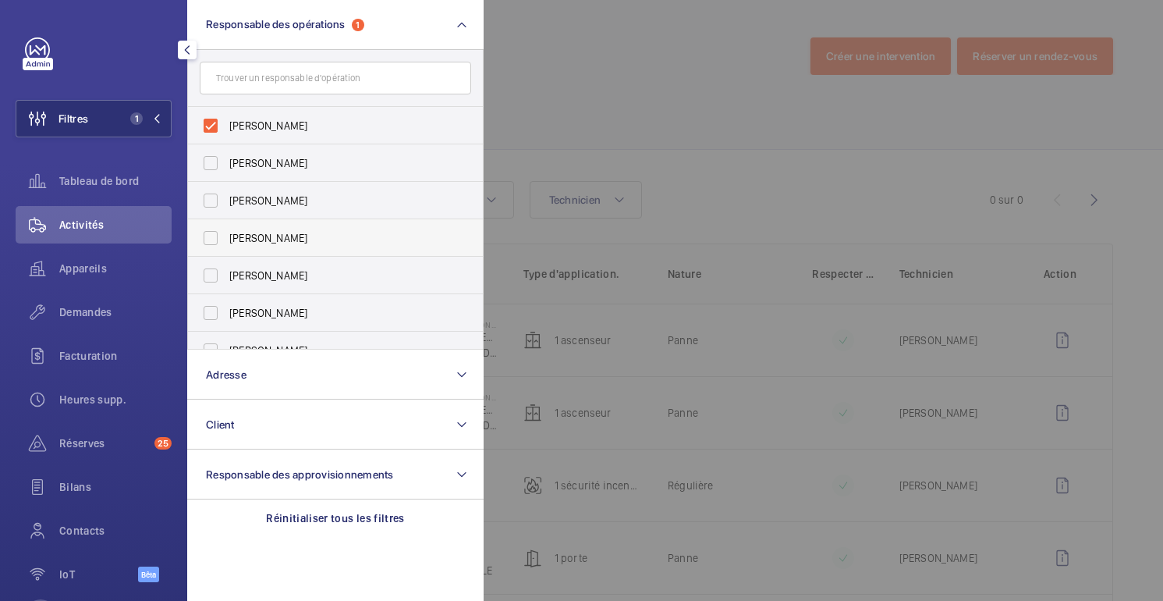
scroll to position [58, 0]
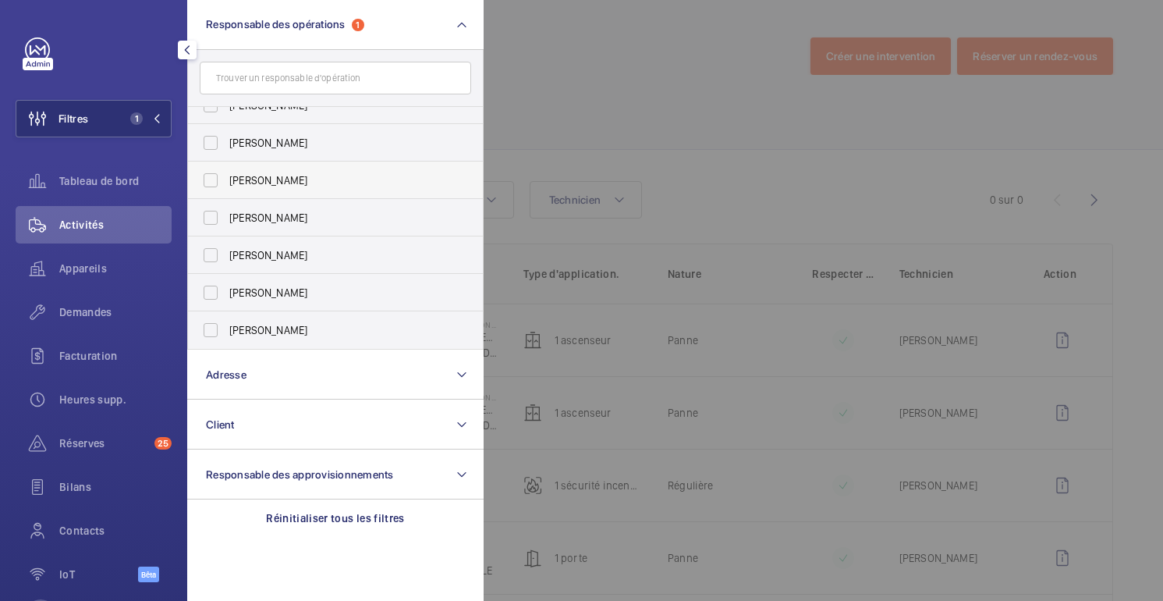
click at [302, 189] on label "[PERSON_NAME]" at bounding box center [324, 180] width 272 height 37
click at [226, 189] on input "[PERSON_NAME]" at bounding box center [210, 180] width 31 height 31
checkbox input "true"
click at [601, 89] on div at bounding box center [1065, 300] width 1163 height 601
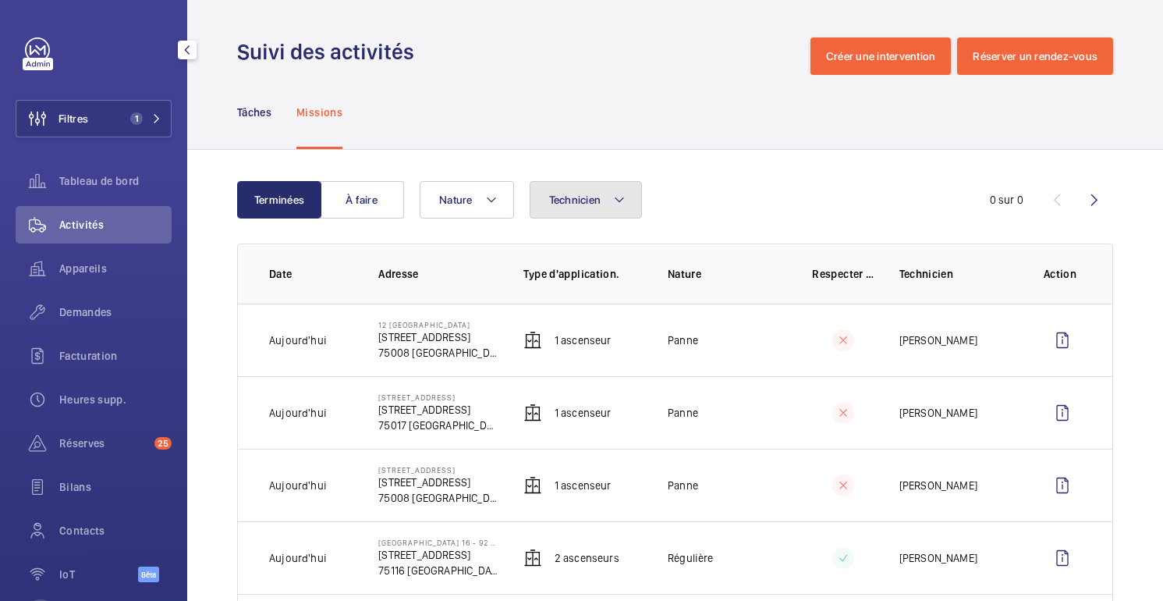
click at [580, 211] on button "Technicien" at bounding box center [586, 199] width 113 height 37
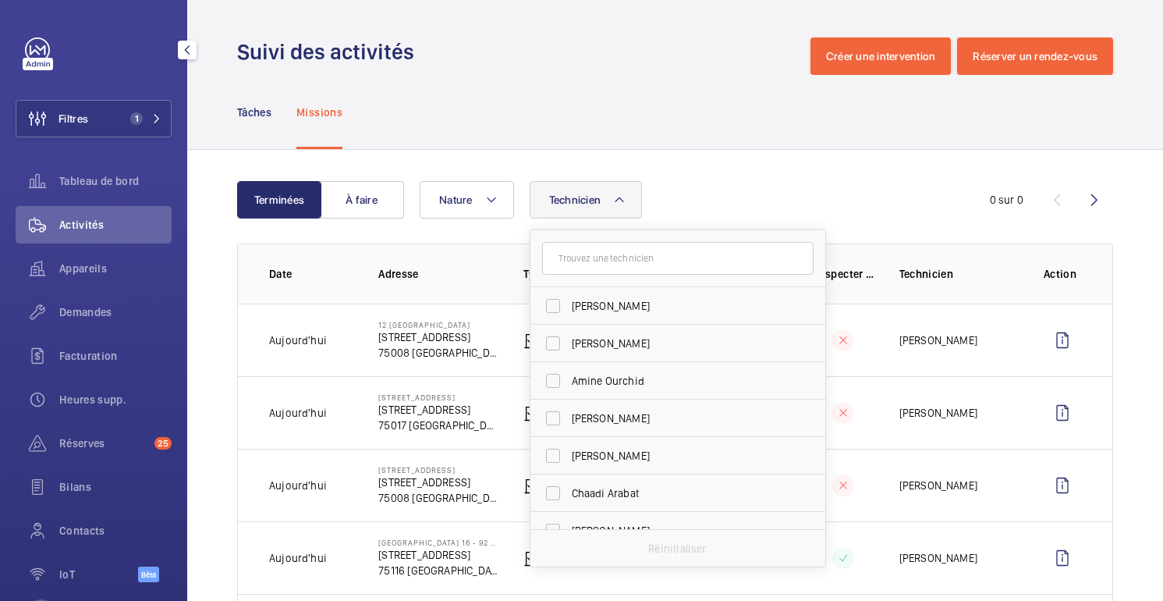
click at [616, 256] on input "text" at bounding box center [678, 258] width 272 height 33
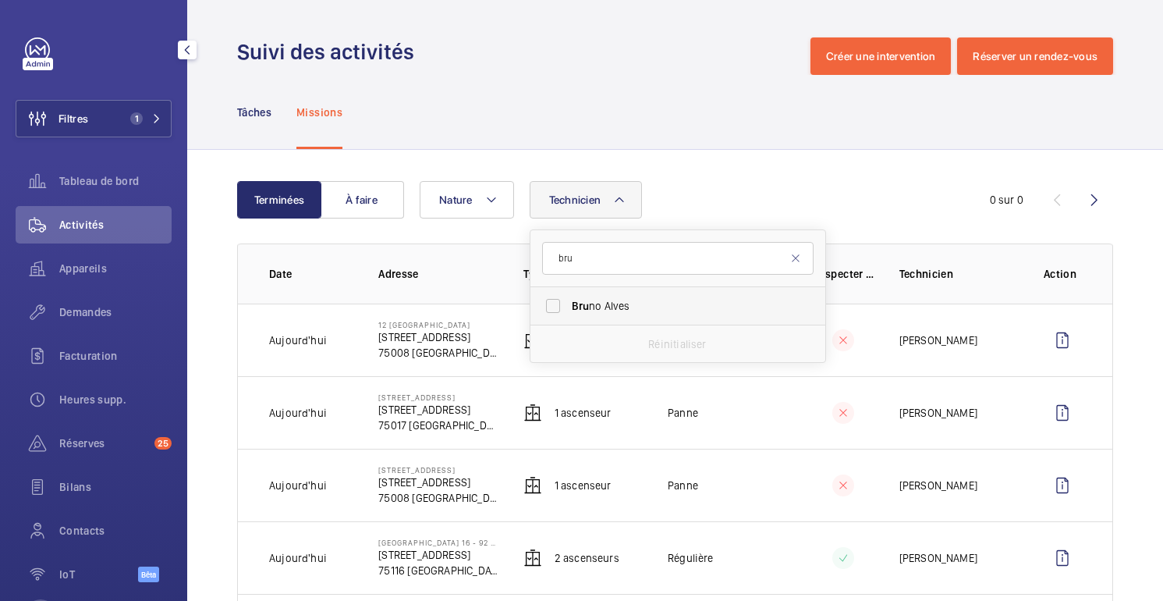
type input "bru"
click at [588, 305] on span "Bru no Alves" at bounding box center [679, 306] width 215 height 16
click at [569, 305] on input "Bru no Alves" at bounding box center [553, 305] width 31 height 31
checkbox input "true"
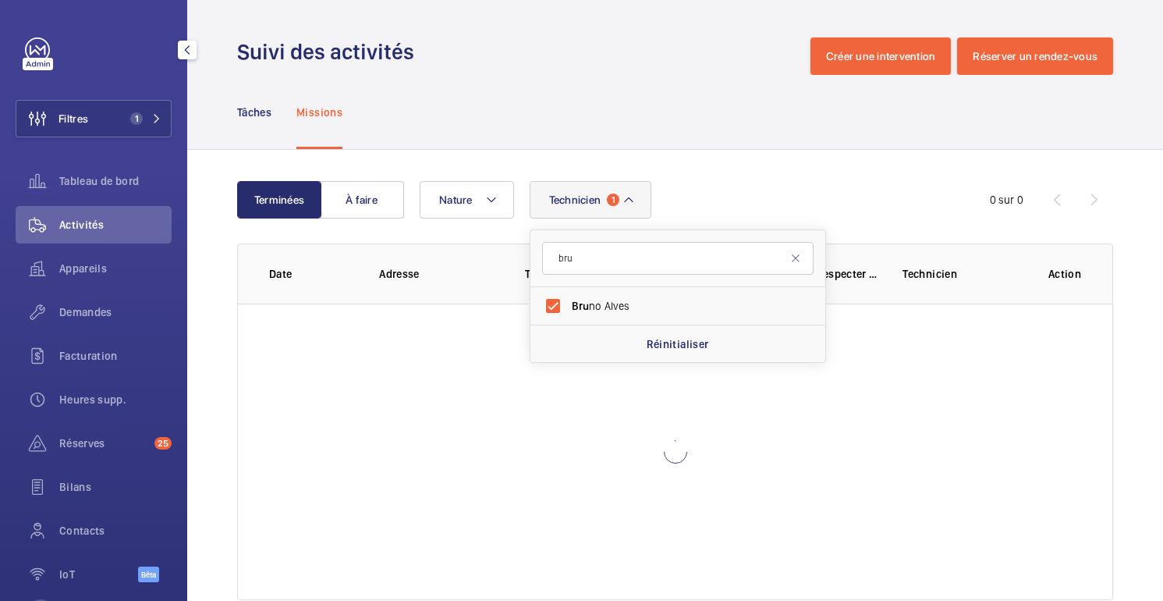
click at [701, 158] on div "Terminées À faire Technicien 1 bru Bru no Alves Réinitialiser Nature 0 sur 0 Da…" at bounding box center [675, 394] width 976 height 488
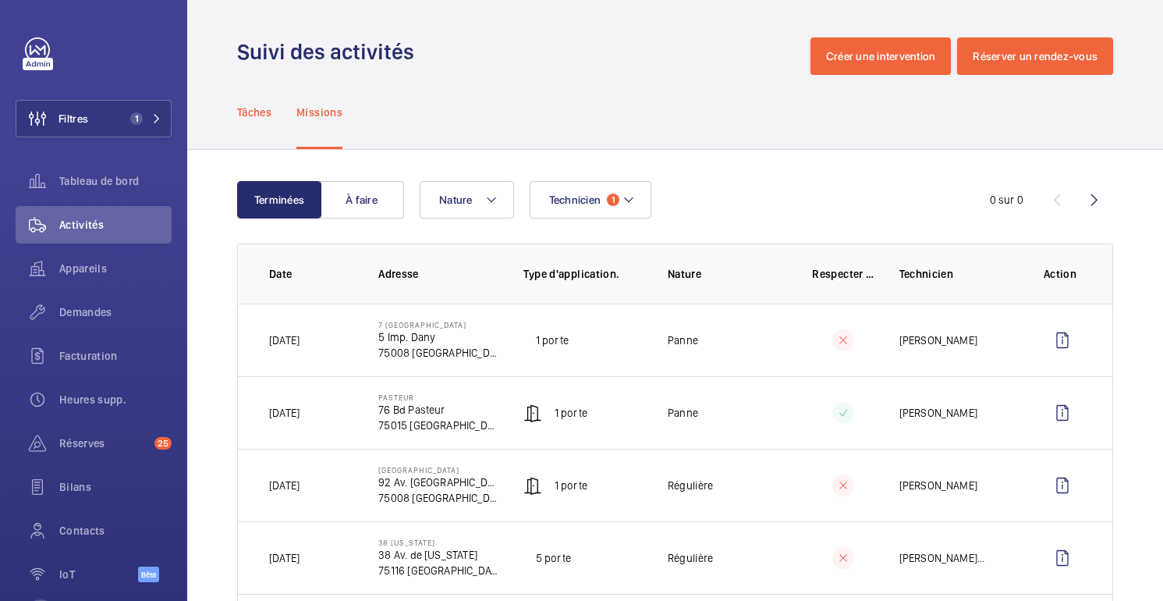
click at [264, 116] on font "Tâches" at bounding box center [254, 112] width 34 height 12
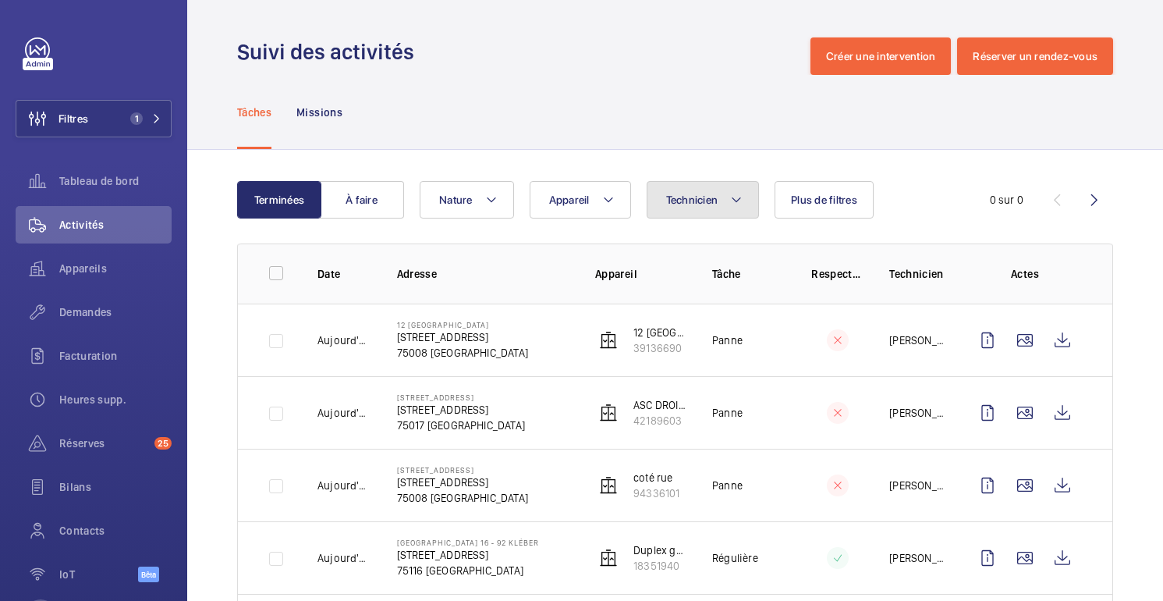
click at [712, 197] on font "Technicien" at bounding box center [692, 200] width 52 height 12
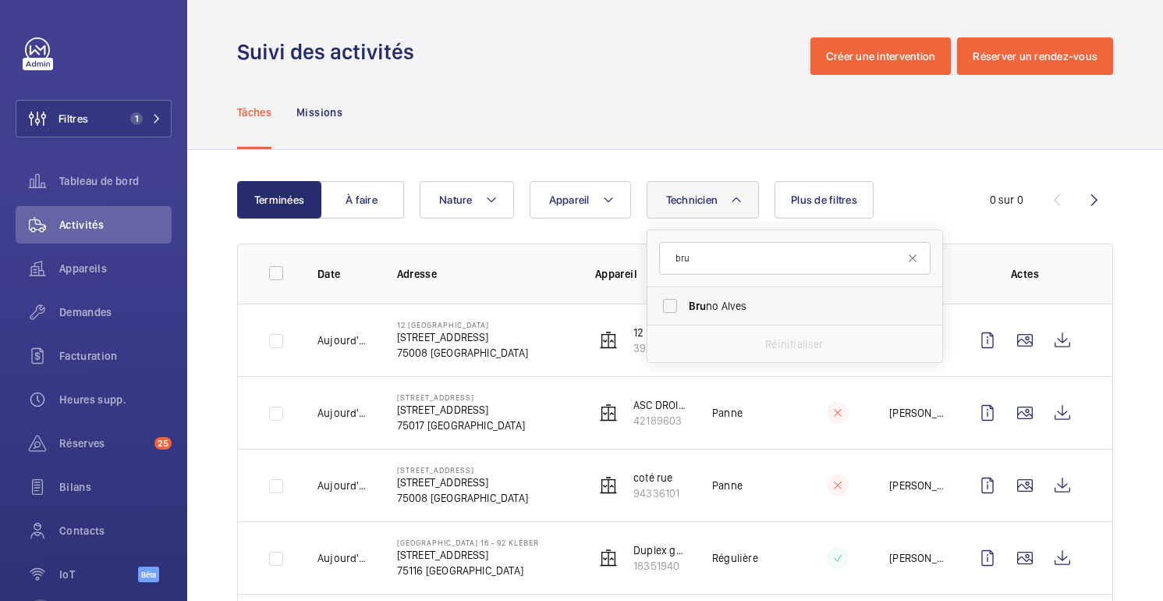
type input "bru"
click at [726, 296] on label "Bru no Alves" at bounding box center [784, 305] width 272 height 37
click at [686, 296] on input "Bru no Alves" at bounding box center [670, 305] width 31 height 31
checkbox input "true"
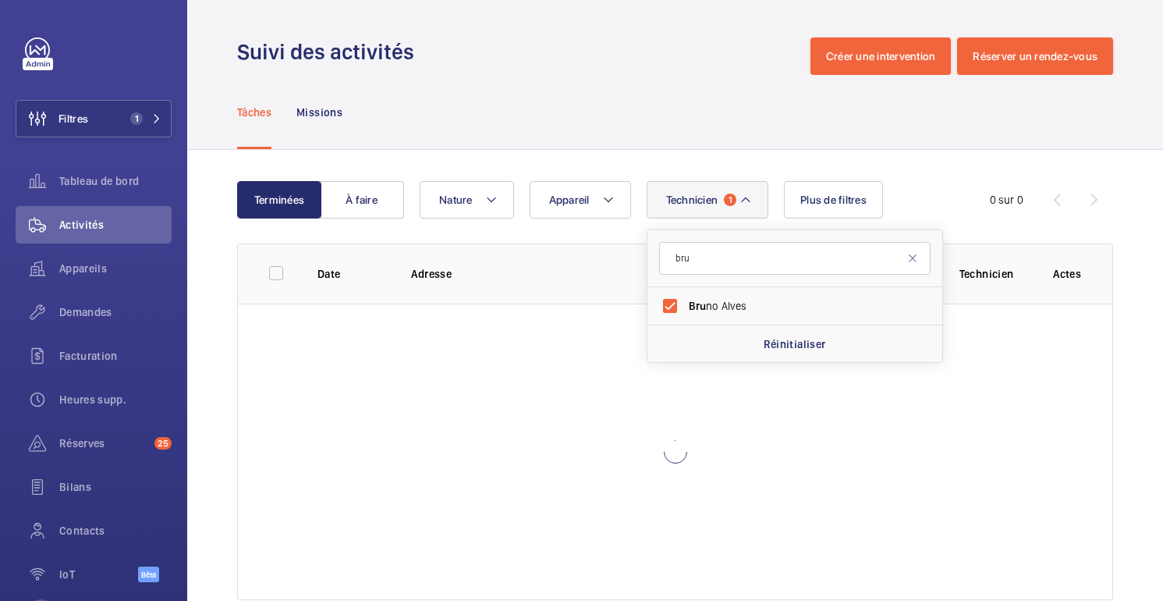
click at [730, 127] on div "Tâches Missions" at bounding box center [675, 112] width 876 height 74
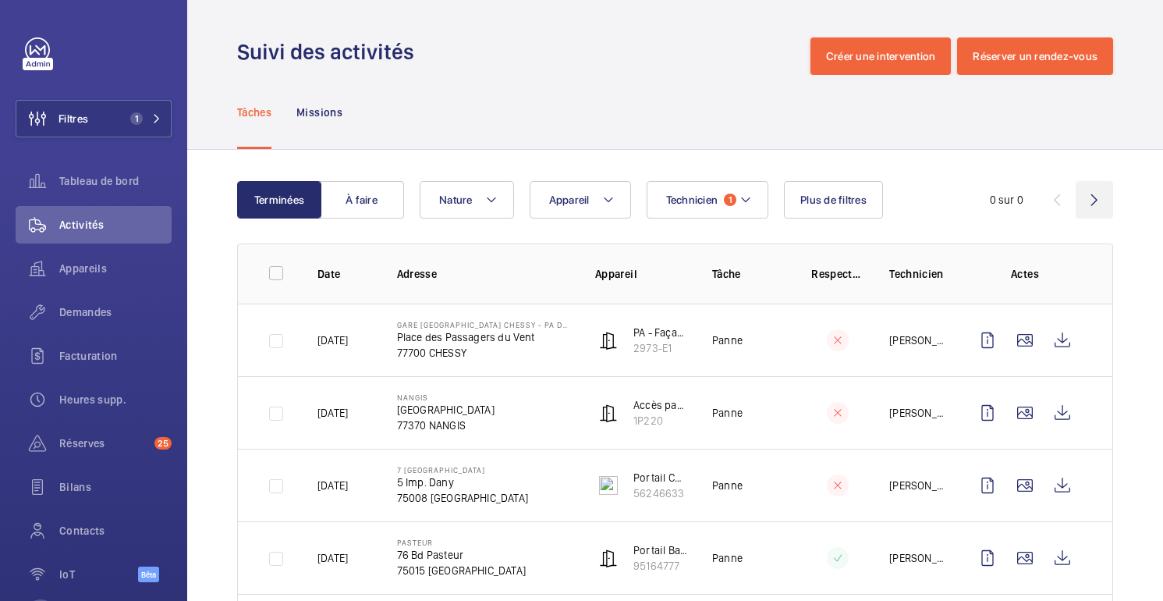
click at [1096, 201] on wm-front-icon-button at bounding box center [1094, 199] width 37 height 37
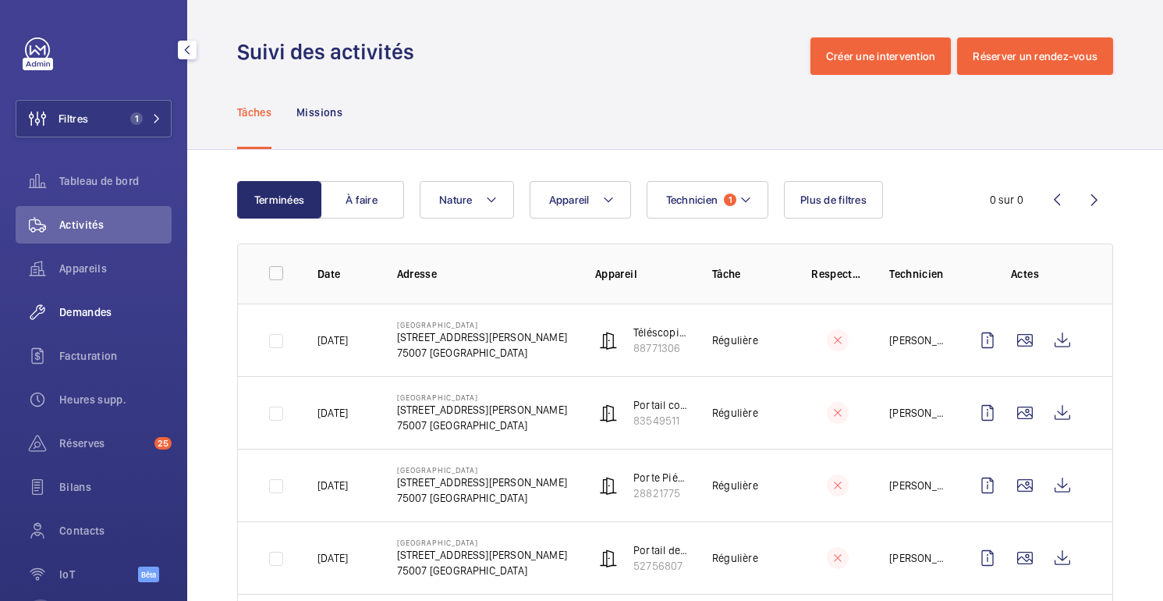
click at [90, 314] on font "Demandes" at bounding box center [85, 312] width 53 height 12
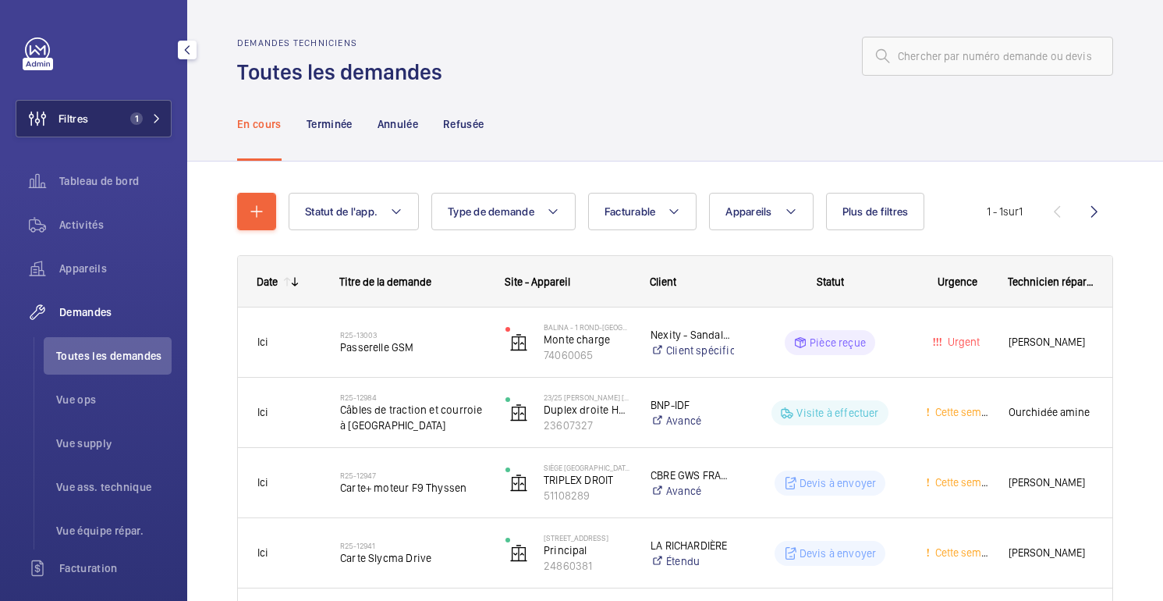
click at [125, 111] on button "Filtres 1" at bounding box center [94, 118] width 156 height 37
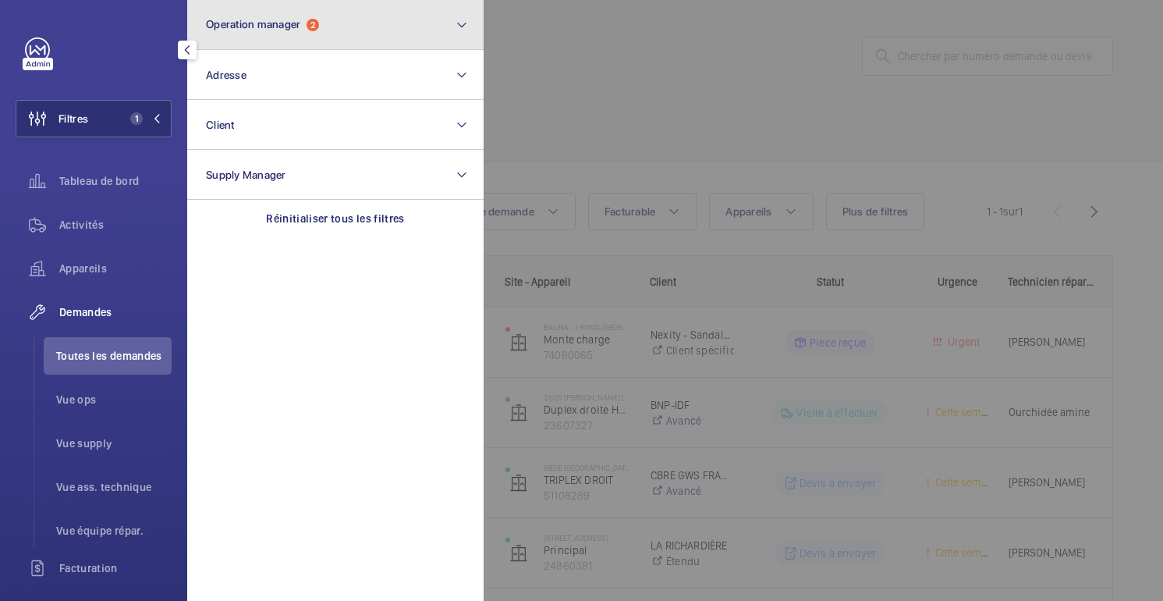
click at [319, 30] on span "Operation manager 2" at bounding box center [262, 24] width 113 height 13
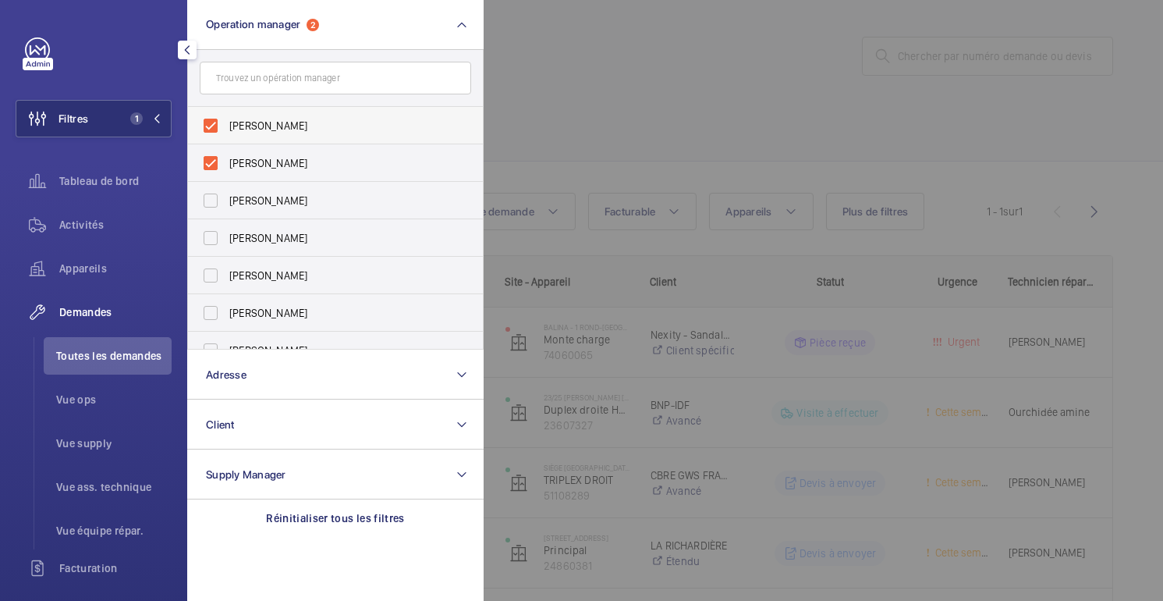
click at [285, 132] on span "[PERSON_NAME]" at bounding box center [336, 126] width 215 height 16
click at [226, 132] on input "[PERSON_NAME]" at bounding box center [210, 125] width 31 height 31
checkbox input "false"
click at [673, 61] on div at bounding box center [1065, 300] width 1163 height 601
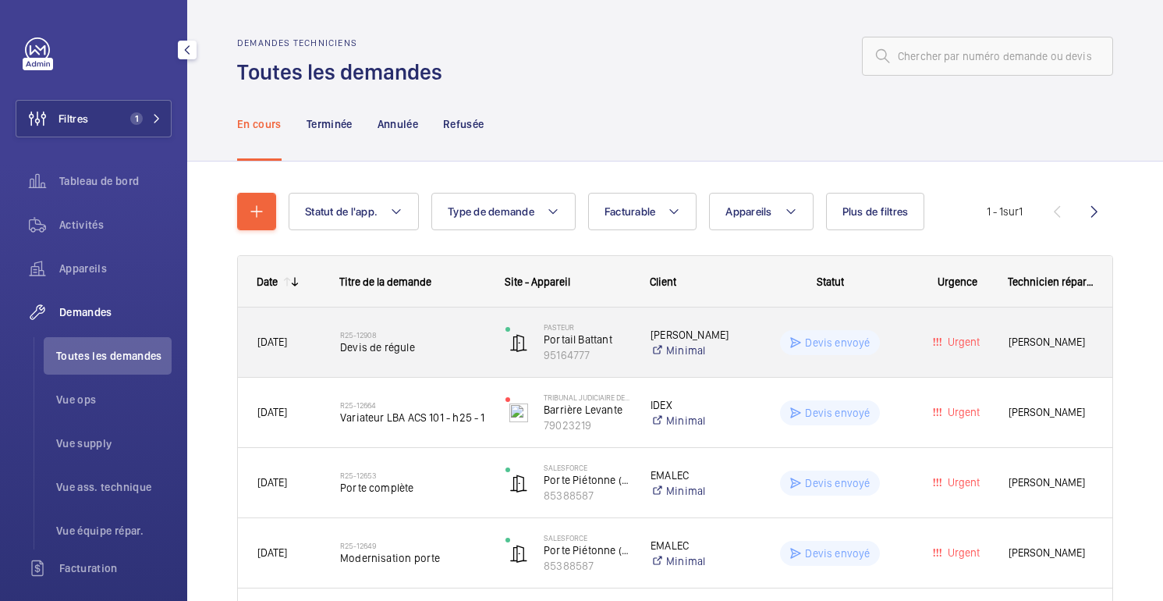
click at [753, 352] on div "Devis envoyé" at bounding box center [821, 342] width 170 height 56
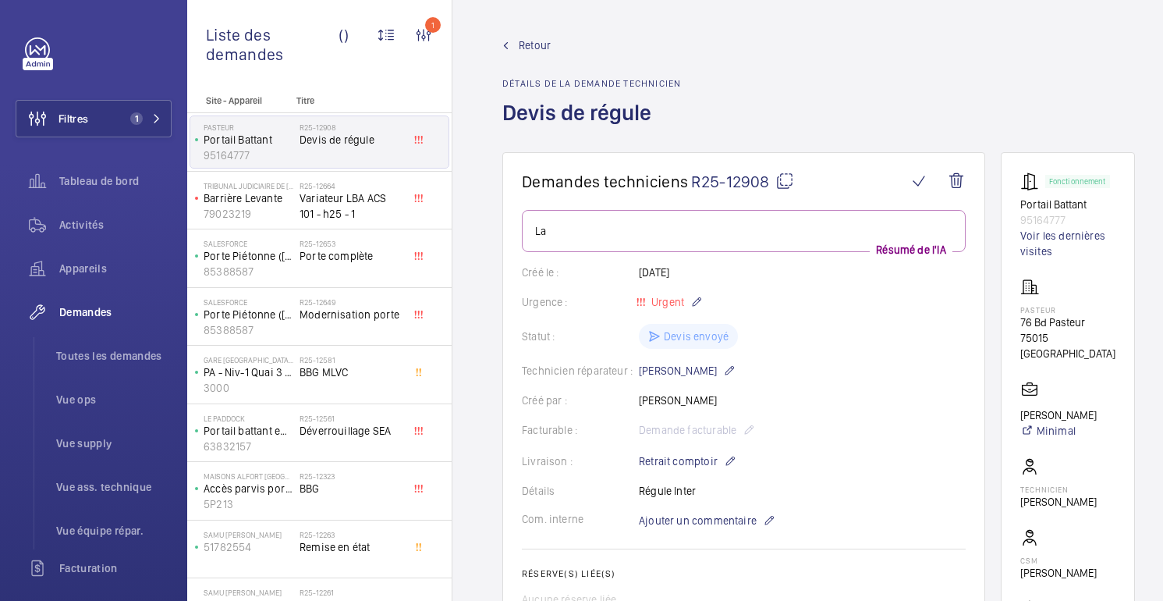
click at [523, 44] on font "Retour" at bounding box center [535, 45] width 32 height 12
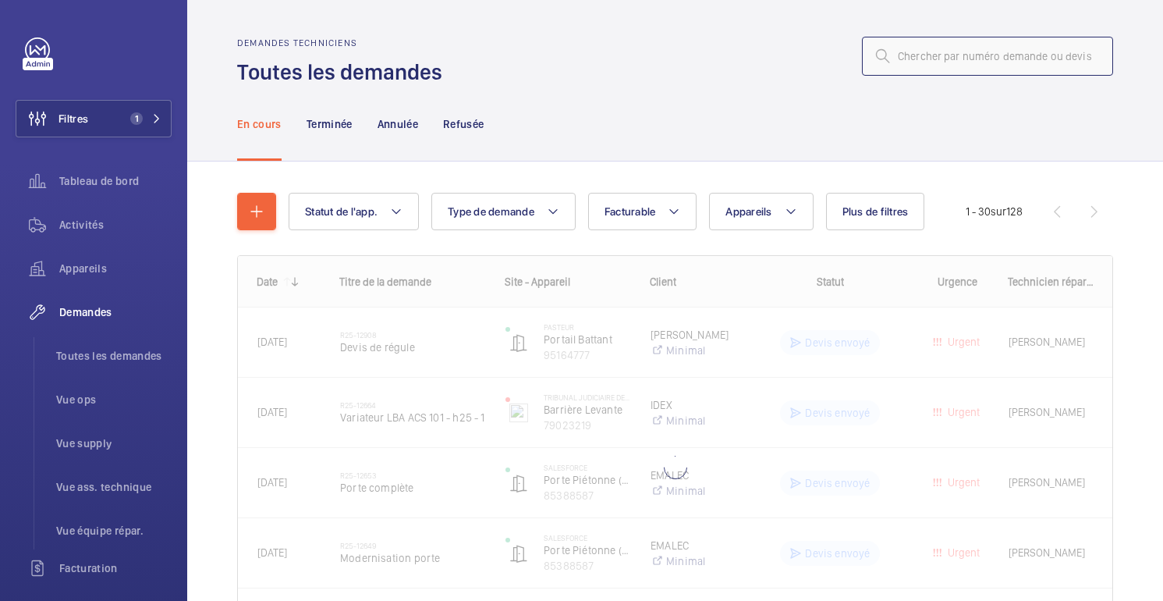
click at [973, 57] on input "text" at bounding box center [987, 56] width 251 height 39
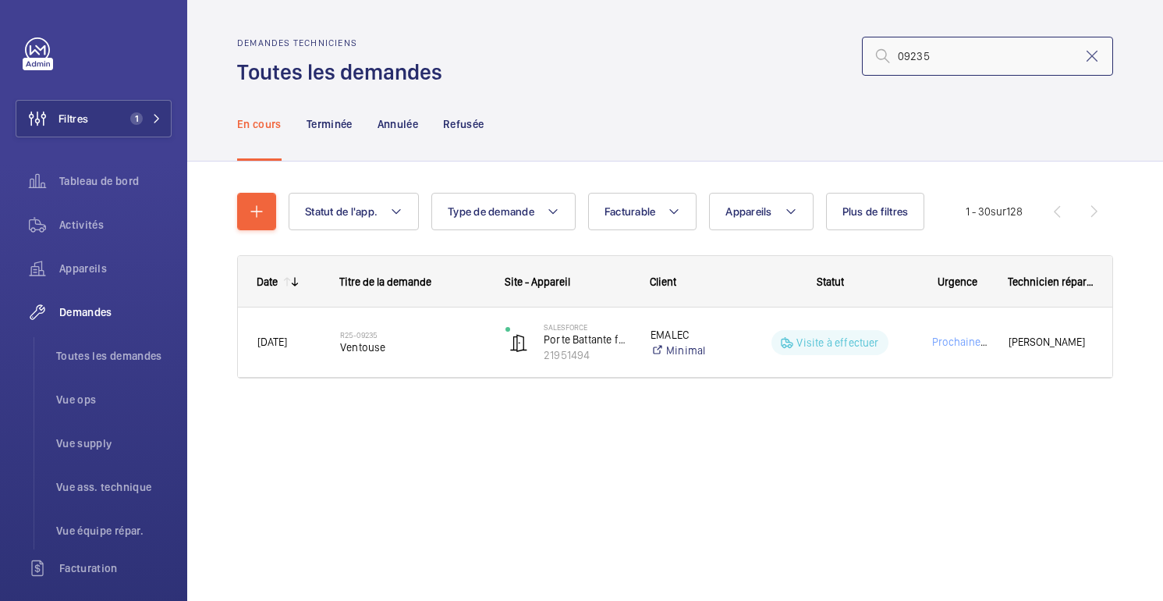
type input "09235"
click at [794, 153] on div "En cours Terminée Annulée Refusée" at bounding box center [675, 124] width 876 height 74
click at [463, 34] on wm-front-admin-header "Demandes techniciens Toutes les demandes 09235" at bounding box center [675, 43] width 976 height 87
